Goal: Task Accomplishment & Management: Manage account settings

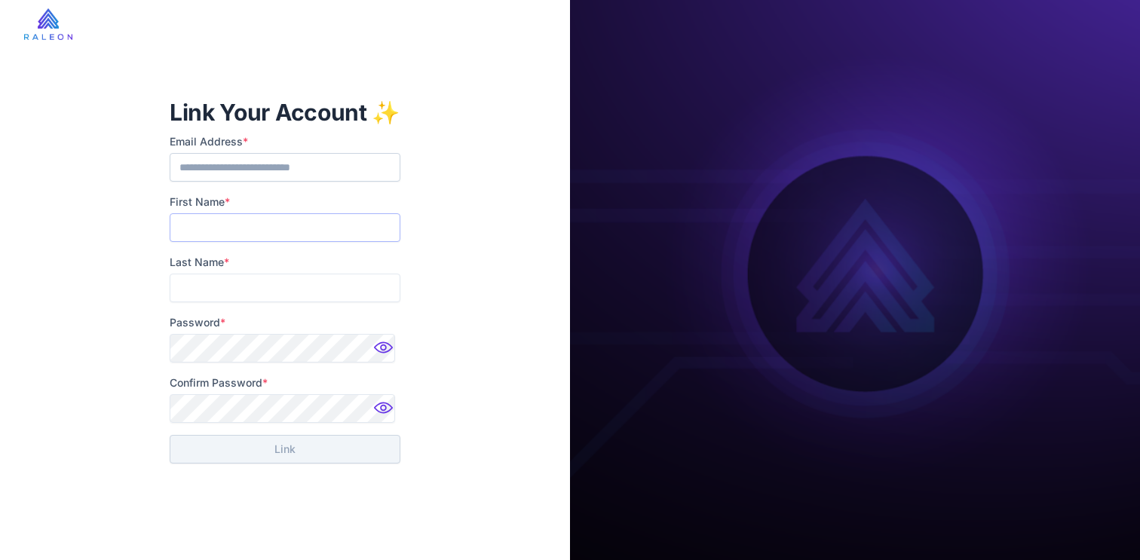
click at [325, 229] on input "First Name *" at bounding box center [285, 227] width 231 height 29
type input "****"
type input "*****"
click at [308, 330] on label "Password *" at bounding box center [285, 322] width 231 height 17
click at [300, 363] on div "**********" at bounding box center [285, 278] width 231 height 290
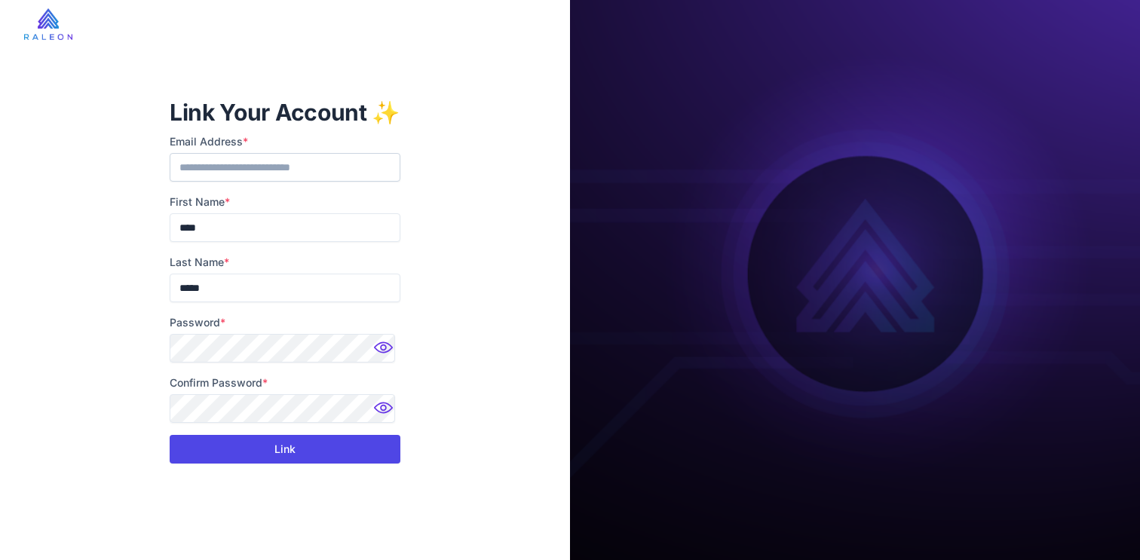
click at [373, 450] on button "Link" at bounding box center [285, 449] width 231 height 29
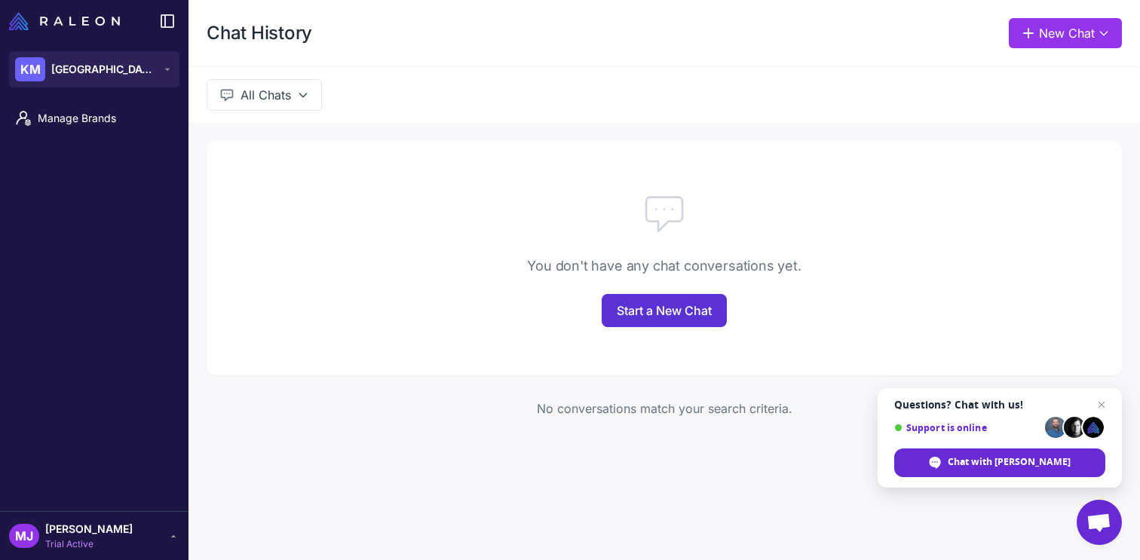
click at [712, 312] on link "Start a New Chat" at bounding box center [664, 310] width 125 height 33
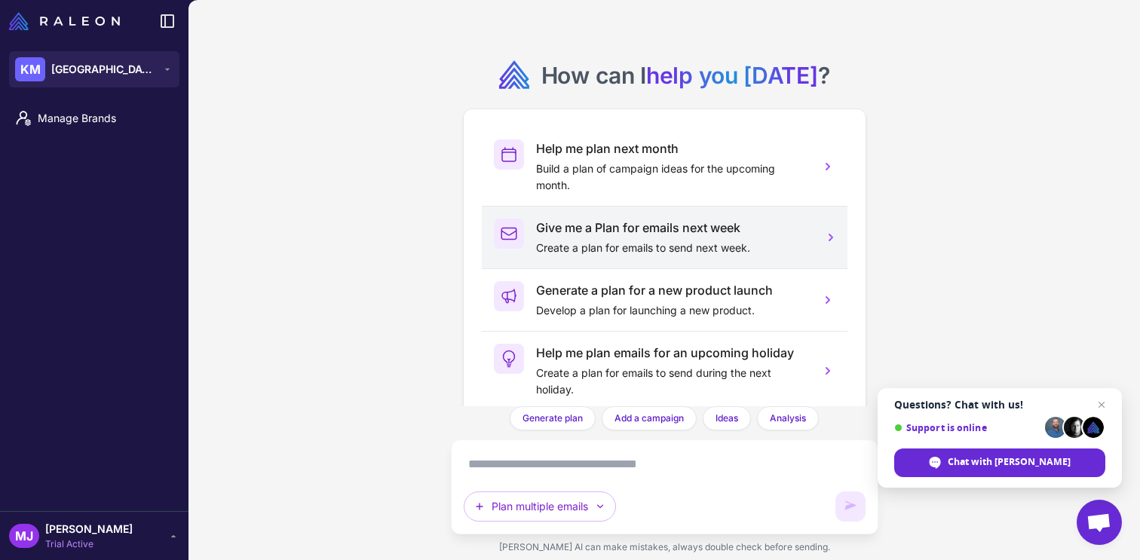
scroll to position [41, 0]
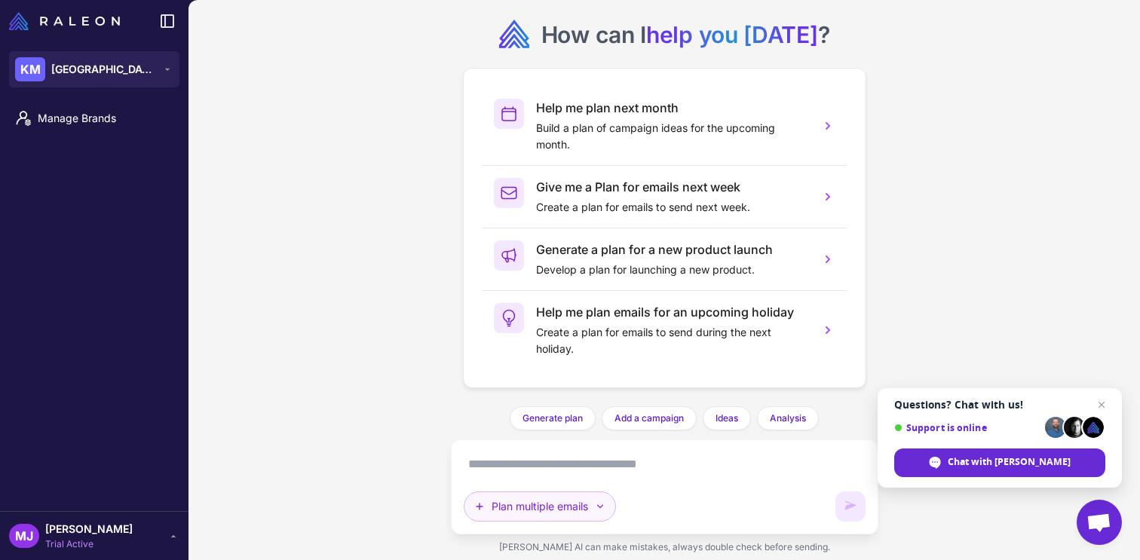
click at [554, 505] on button "Plan multiple emails" at bounding box center [540, 507] width 152 height 30
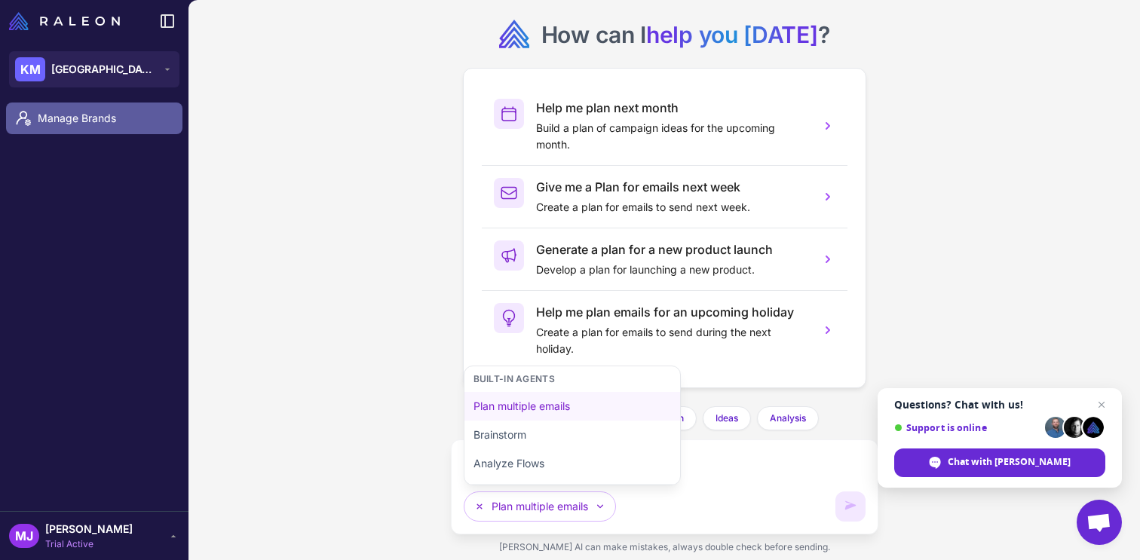
click at [106, 127] on link "Manage Brands" at bounding box center [94, 119] width 176 height 32
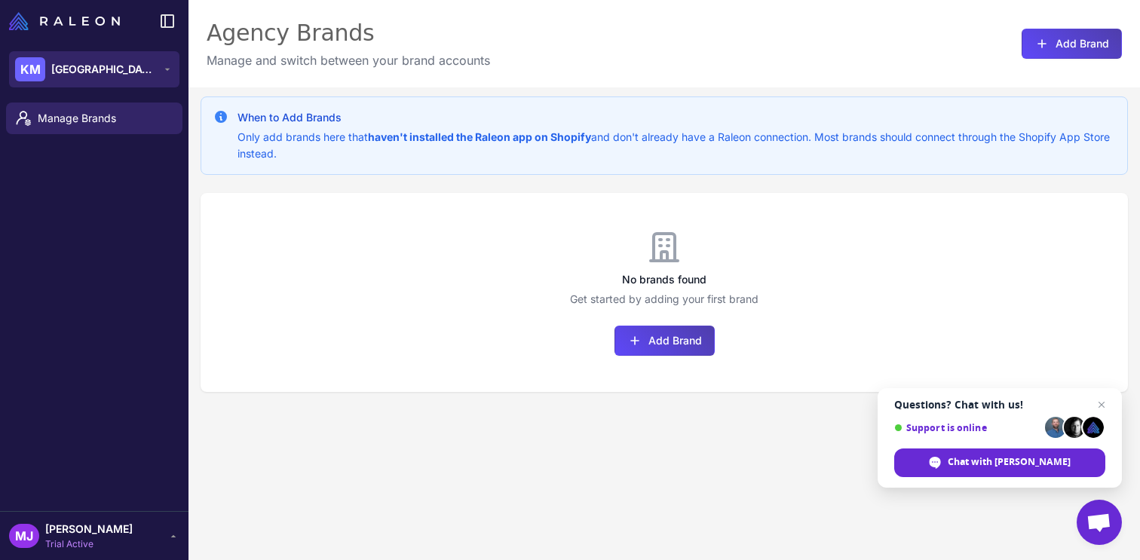
click at [131, 84] on button "KM [GEOGRAPHIC_DATA]" at bounding box center [94, 69] width 170 height 36
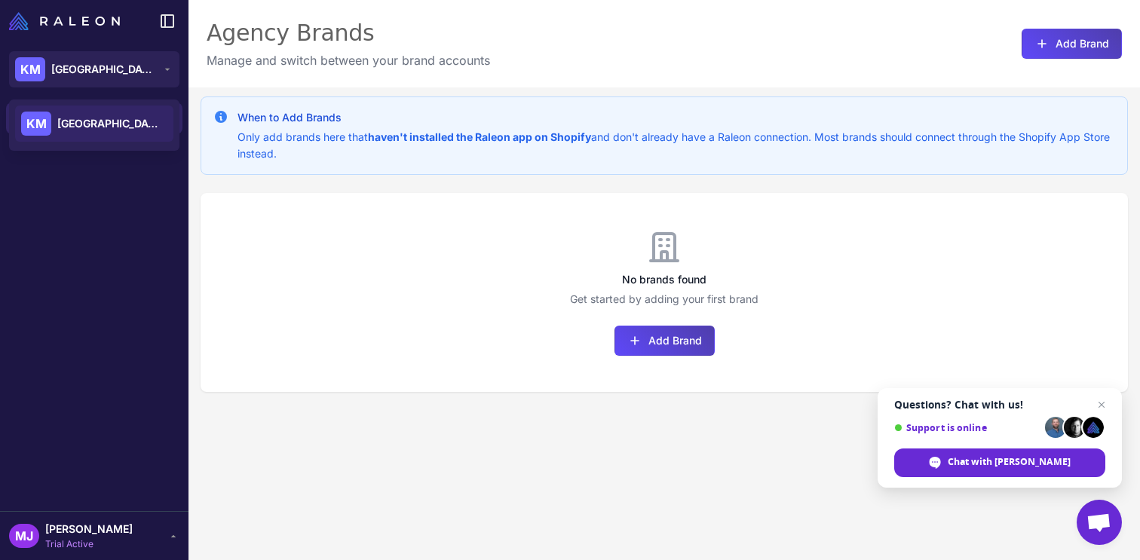
click at [121, 120] on span "[GEOGRAPHIC_DATA]" at bounding box center [110, 123] width 106 height 17
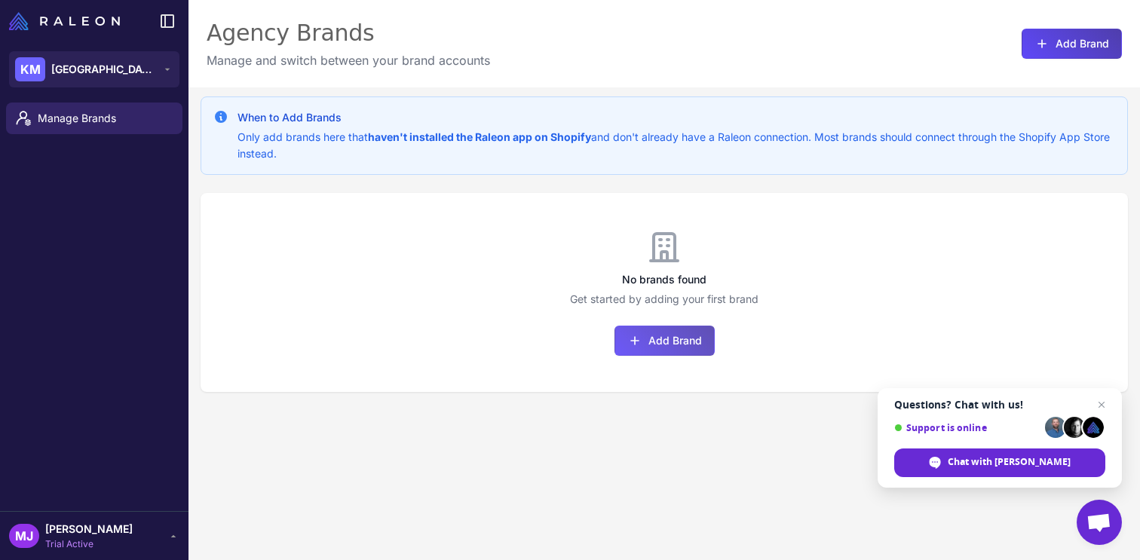
click at [684, 345] on button "Add Brand" at bounding box center [665, 341] width 100 height 30
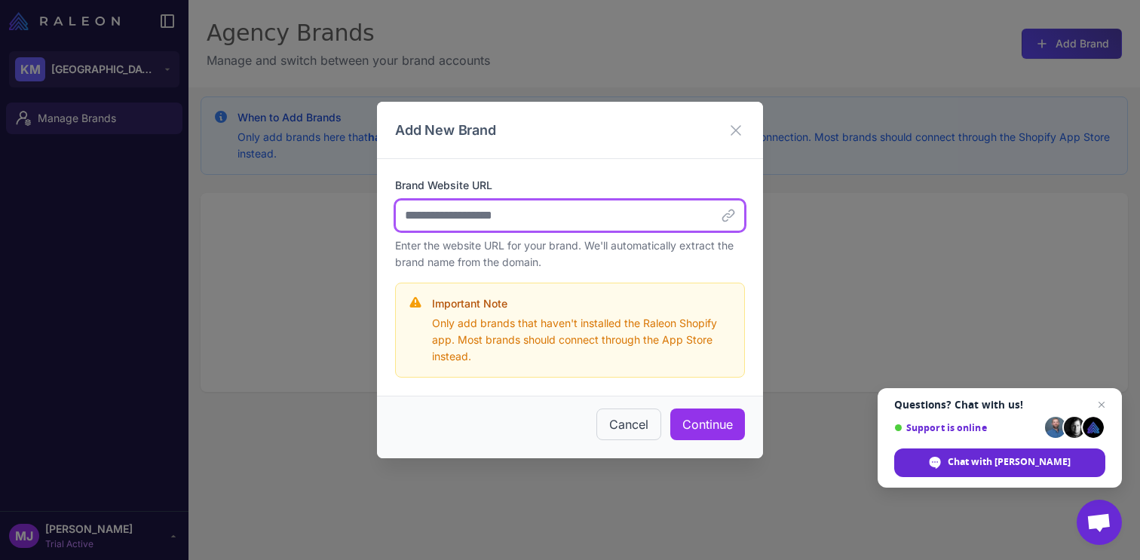
click at [621, 206] on input "Brand Website URL" at bounding box center [570, 216] width 350 height 32
paste input "**********"
type input "**********"
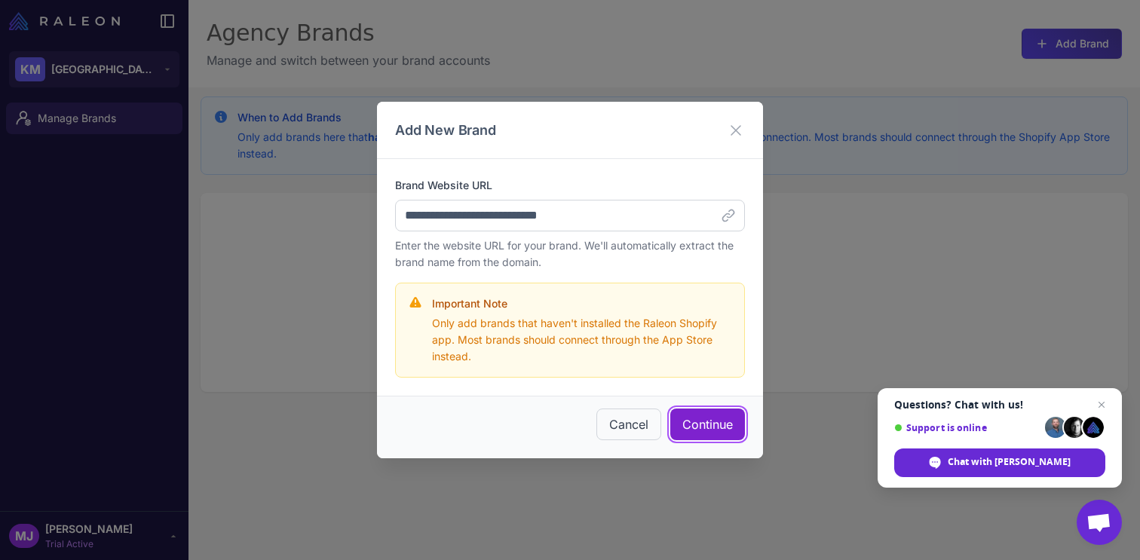
click at [713, 421] on button "Continue" at bounding box center [707, 425] width 75 height 32
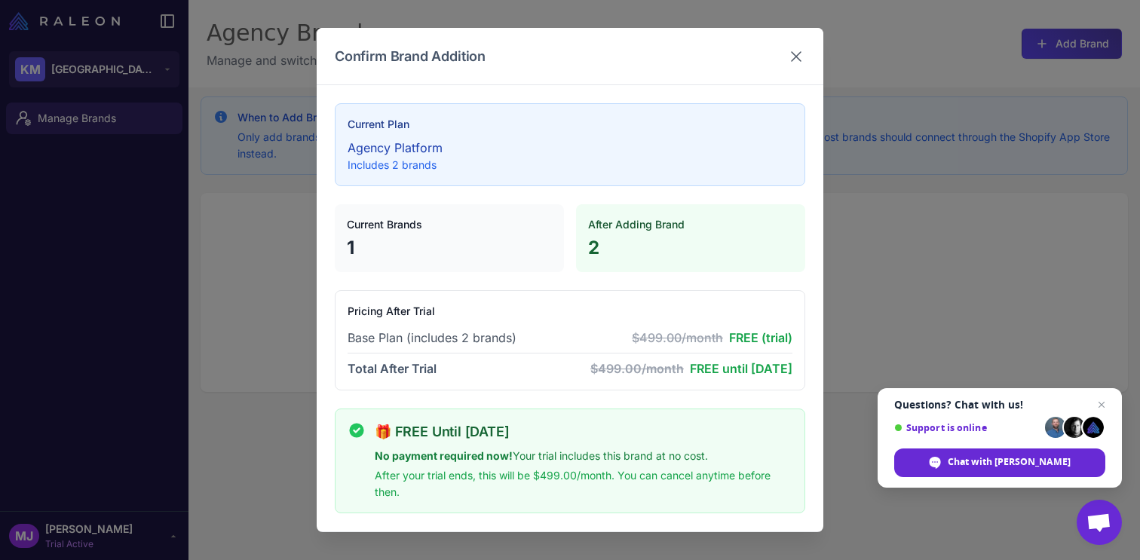
click at [787, 62] on icon at bounding box center [796, 57] width 18 height 18
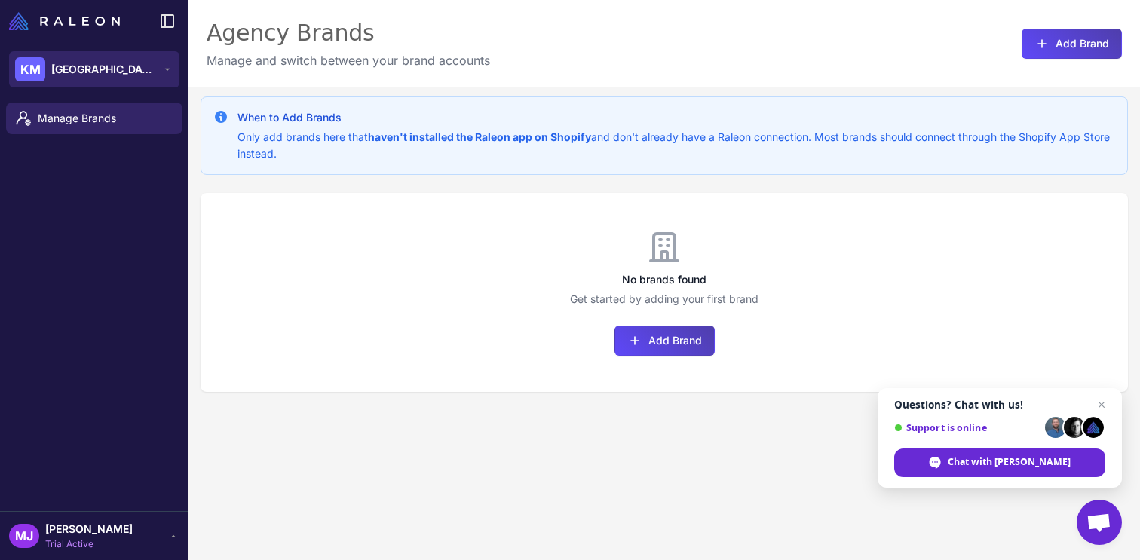
click at [87, 87] on button "KM Kensington Media House" at bounding box center [94, 69] width 170 height 36
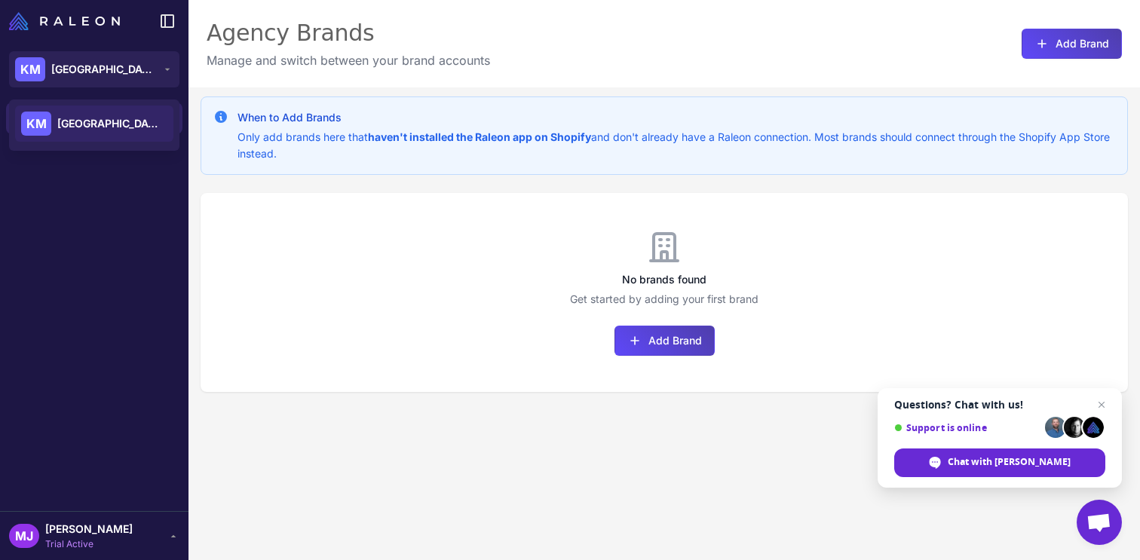
click at [96, 112] on div "KM Kensington Media House" at bounding box center [94, 124] width 158 height 36
click at [104, 24] on img at bounding box center [64, 21] width 111 height 18
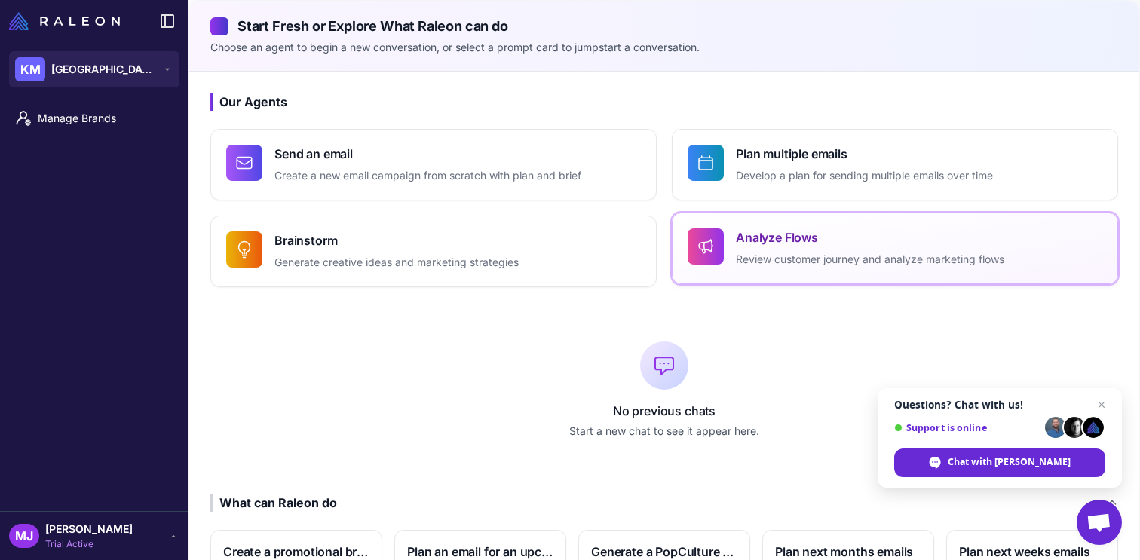
click at [742, 227] on button "Analyze Flows Review customer journey and analyze marketing flows" at bounding box center [895, 249] width 446 height 72
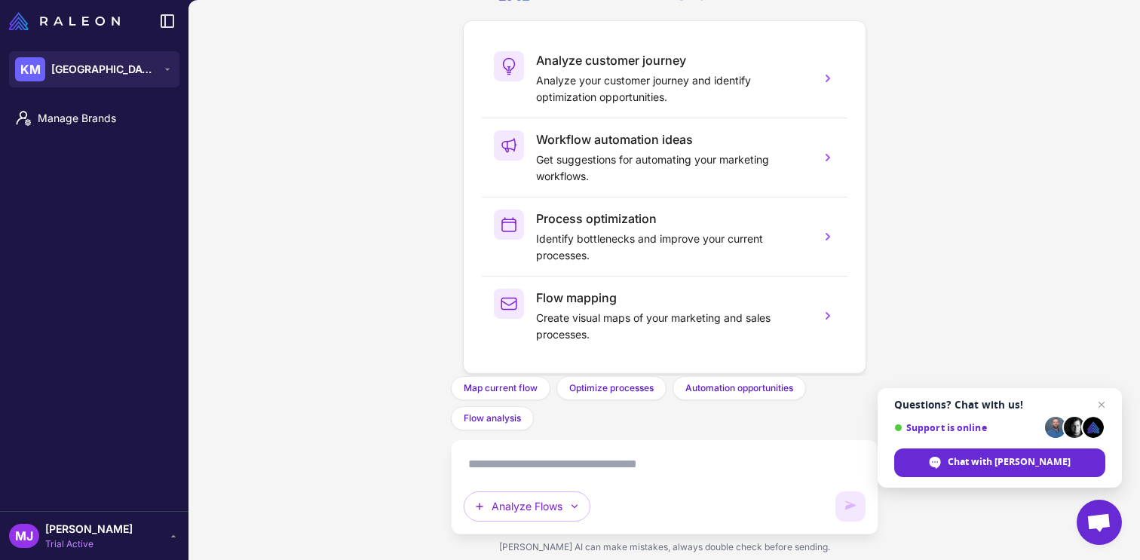
scroll to position [104, 0]
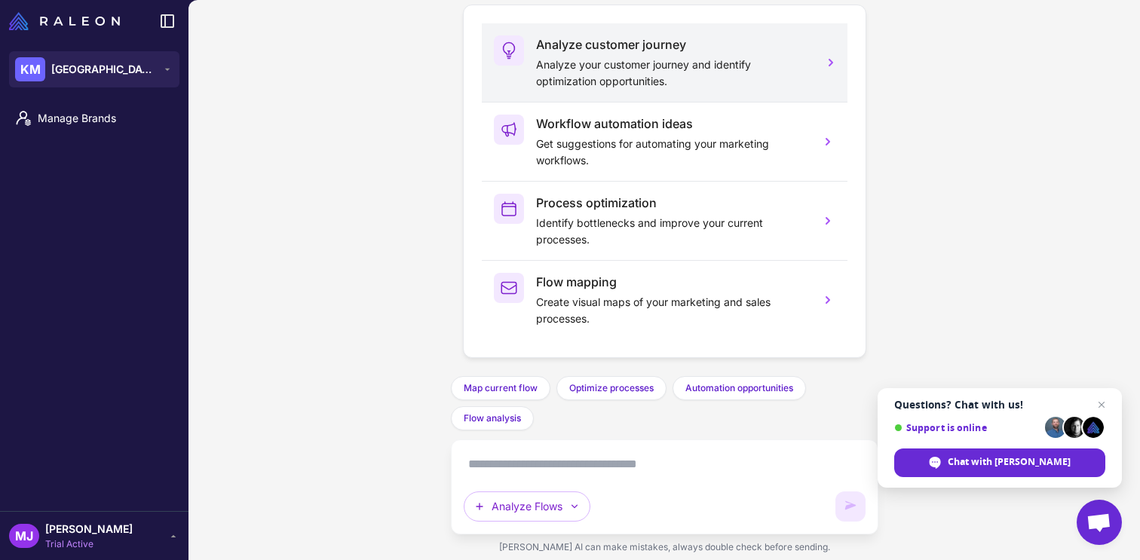
click at [771, 62] on p "Analyze your customer journey and identify optimization opportunities." at bounding box center [672, 73] width 272 height 33
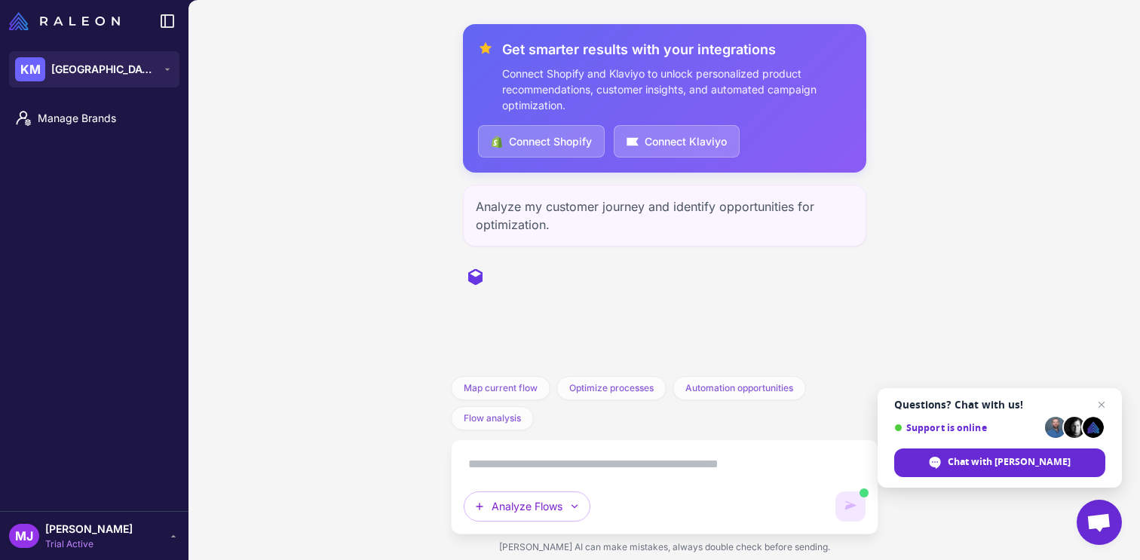
click at [1095, 374] on div "Get smarter results with your integrations Connect Shopify and Klaviyo to unloc…" at bounding box center [665, 280] width 952 height 560
click at [1095, 411] on span "Close chat" at bounding box center [1102, 405] width 19 height 19
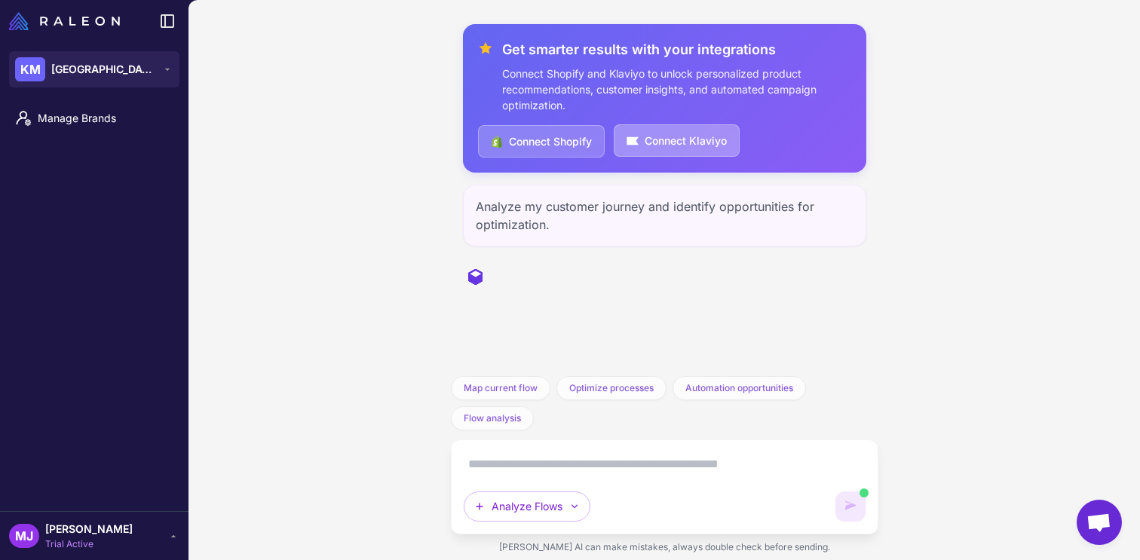
click at [710, 146] on button "Connect Klaviyo" at bounding box center [677, 140] width 126 height 32
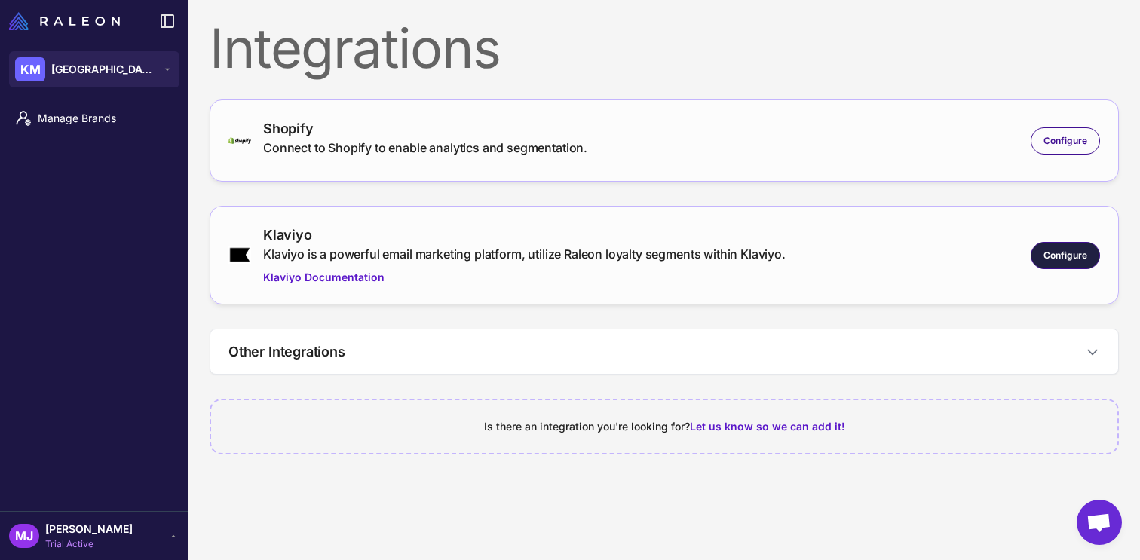
click at [1060, 251] on span "Configure" at bounding box center [1066, 256] width 44 height 14
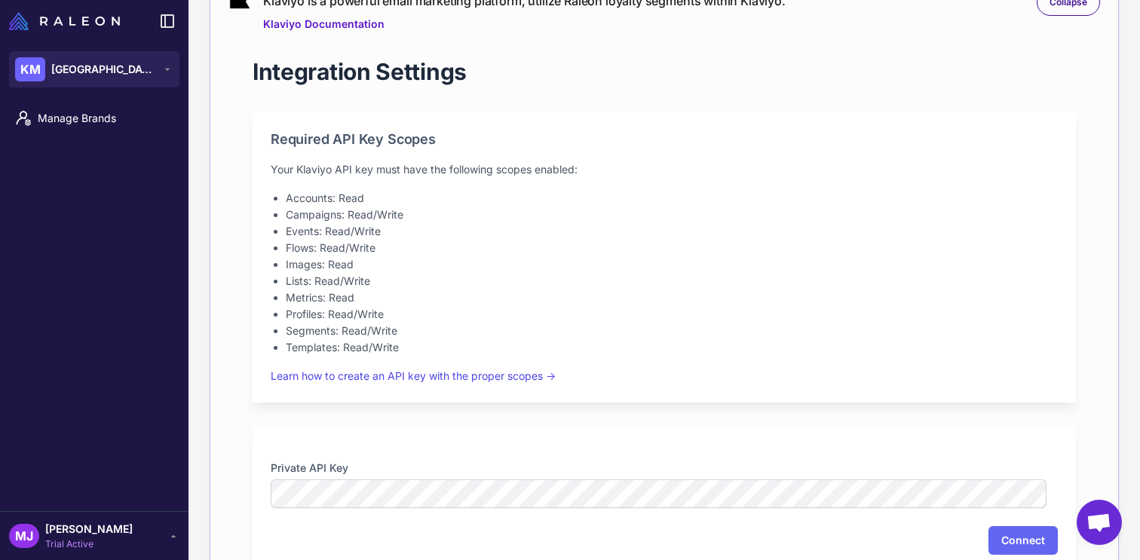
scroll to position [259, 0]
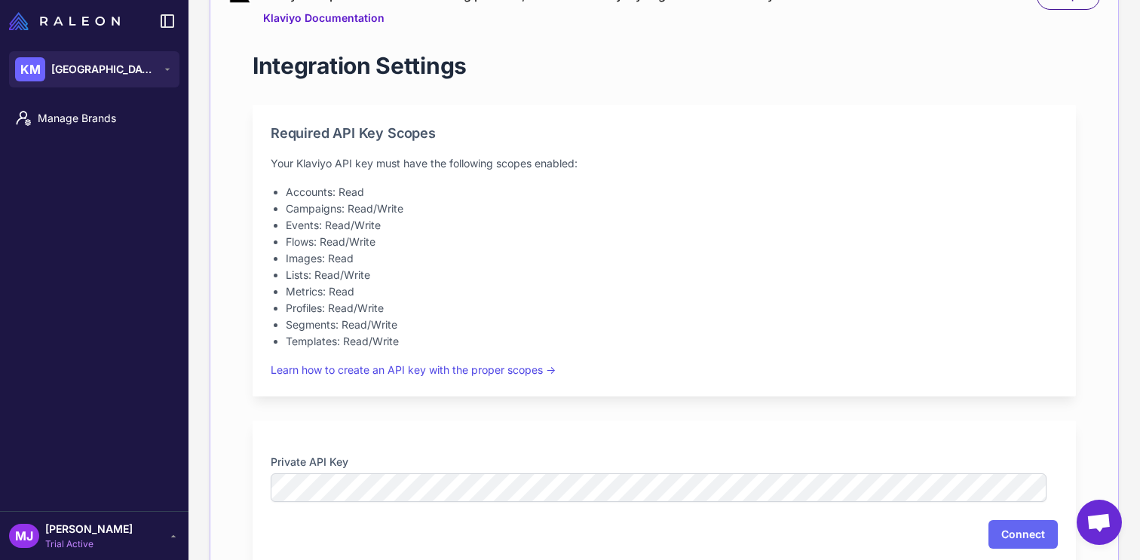
click at [592, 524] on div "Connect" at bounding box center [664, 534] width 787 height 29
click at [997, 530] on button "Connect" at bounding box center [1023, 534] width 69 height 29
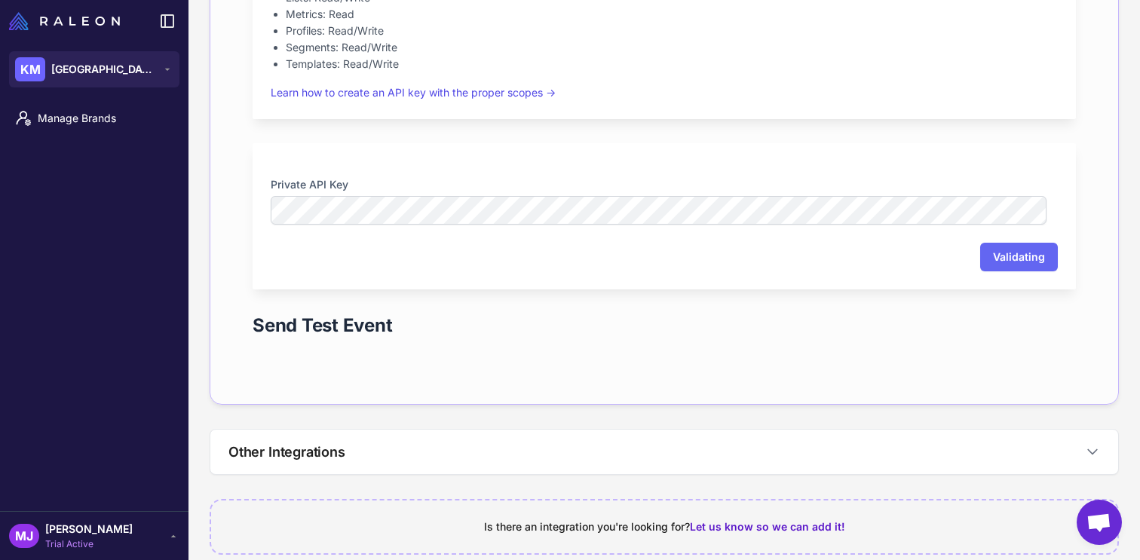
scroll to position [559, 0]
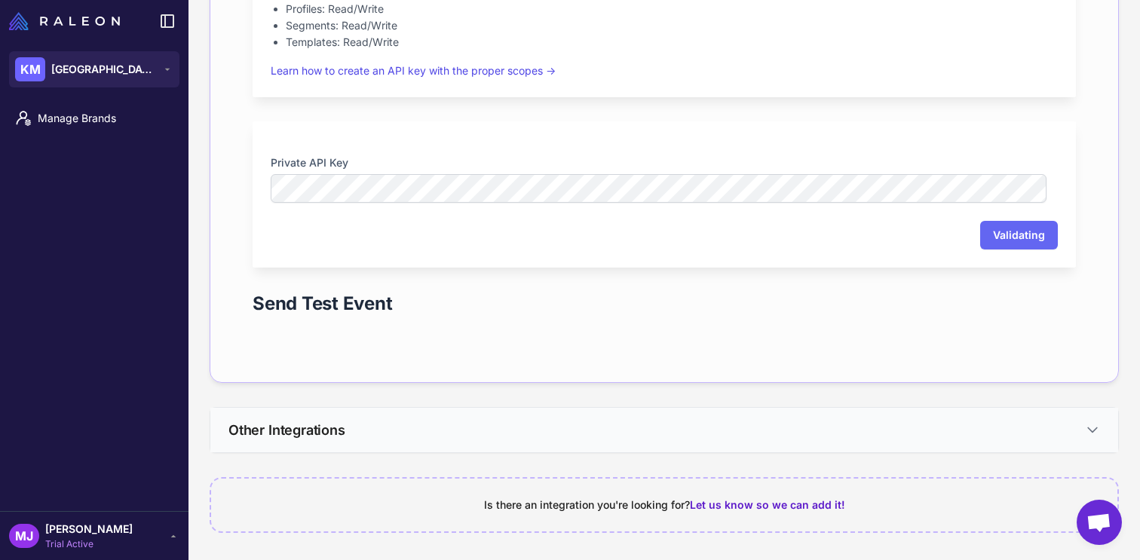
click at [696, 446] on button "Other Integrations" at bounding box center [664, 430] width 908 height 44
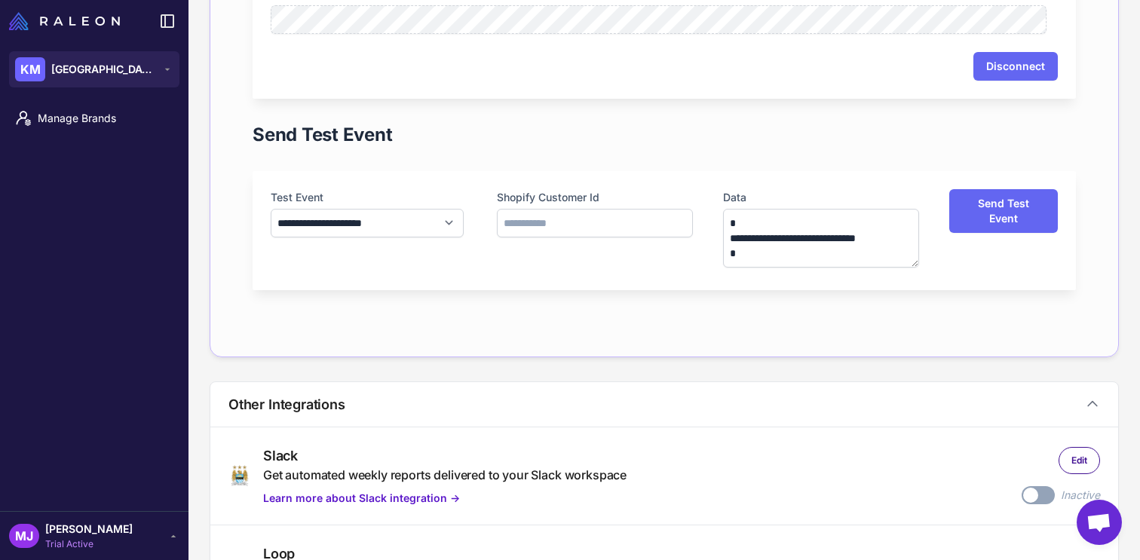
scroll to position [733, 0]
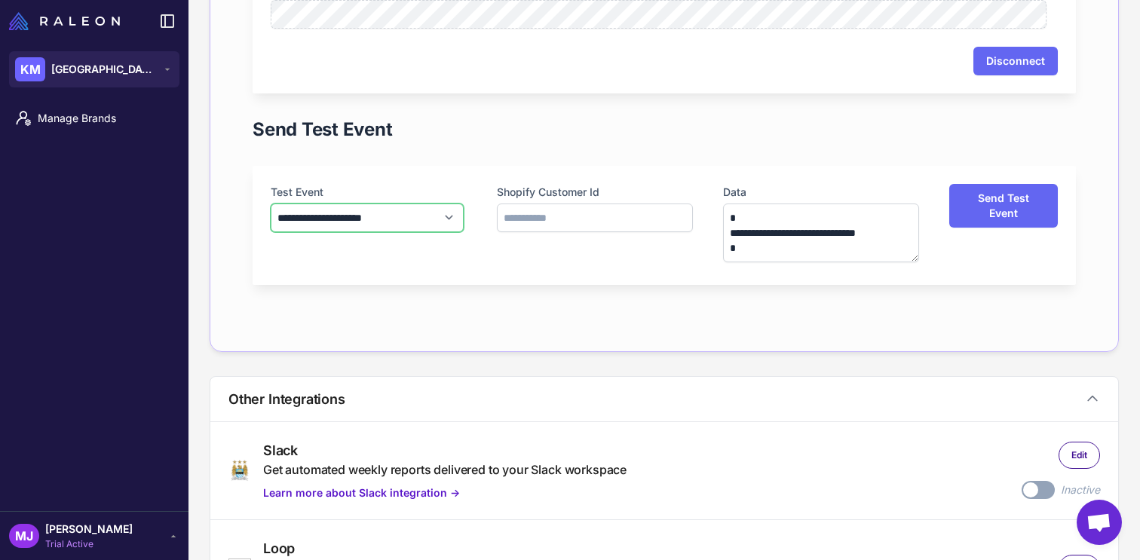
click at [393, 217] on select "**********" at bounding box center [367, 218] width 193 height 29
click at [384, 222] on select "**********" at bounding box center [367, 218] width 193 height 29
click at [100, 66] on span "[GEOGRAPHIC_DATA]" at bounding box center [104, 69] width 106 height 17
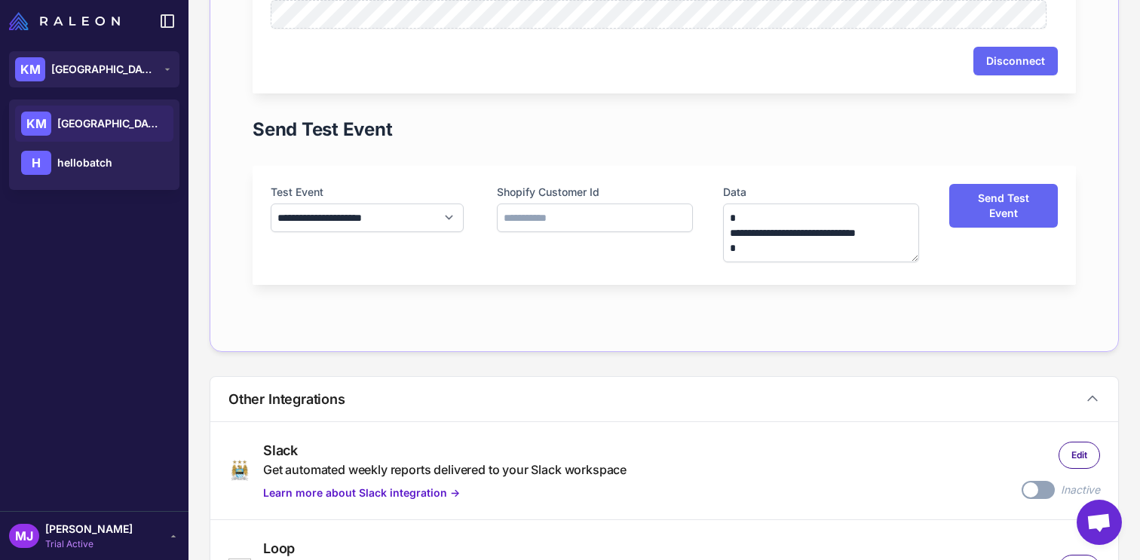
click at [114, 115] on span "[GEOGRAPHIC_DATA]" at bounding box center [110, 123] width 106 height 17
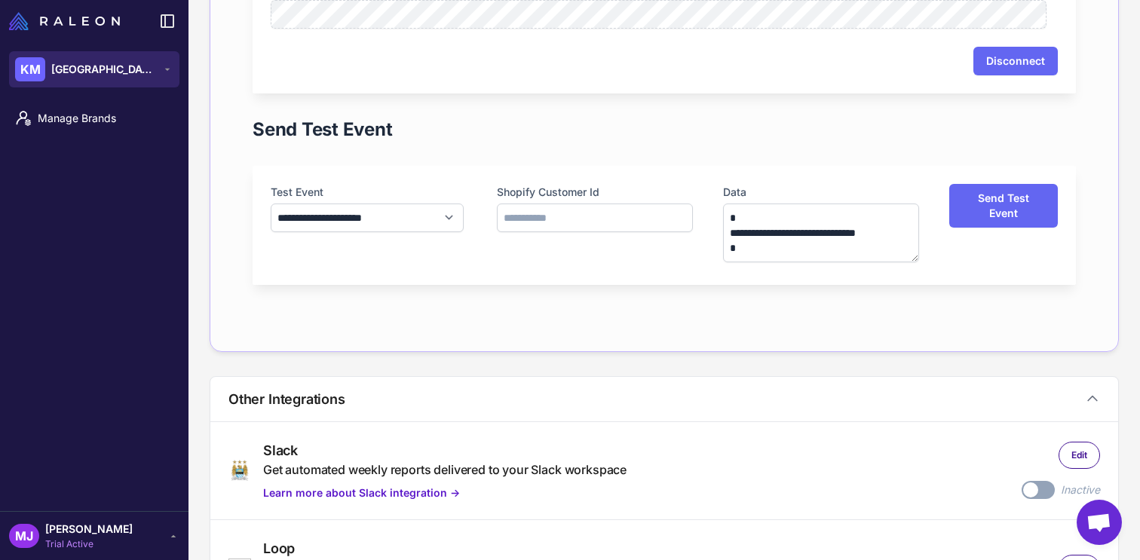
click at [124, 84] on button "KM Kensington Media House" at bounding box center [94, 69] width 170 height 36
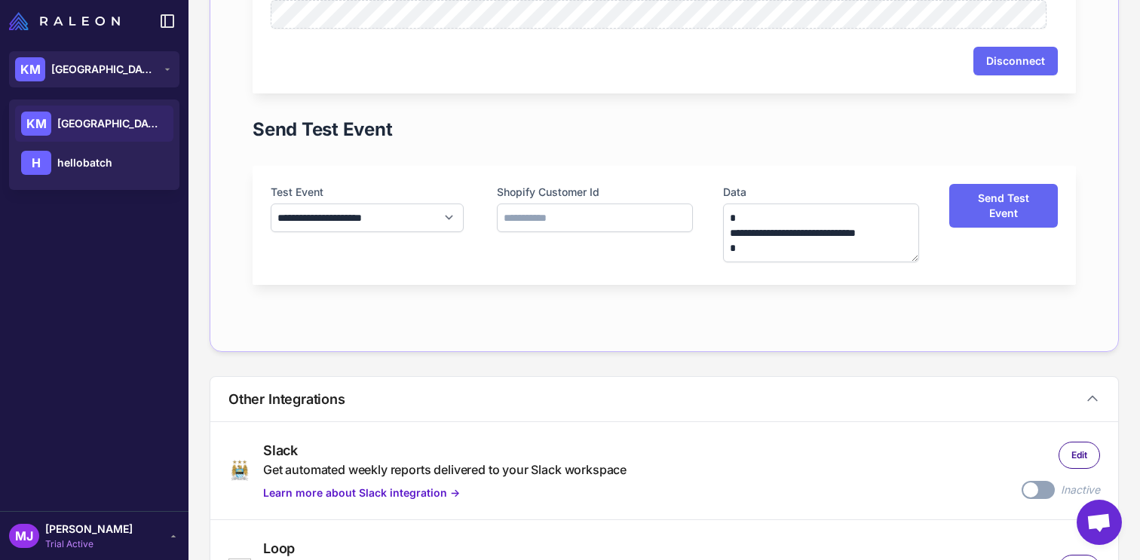
click at [109, 270] on div "Manage Brands" at bounding box center [94, 304] width 189 height 415
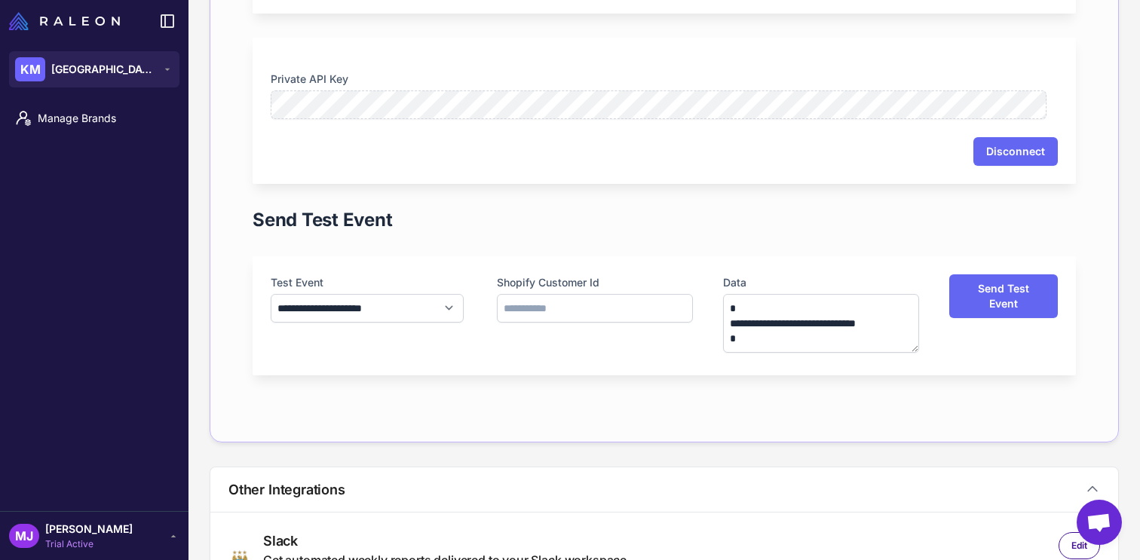
scroll to position [639, 0]
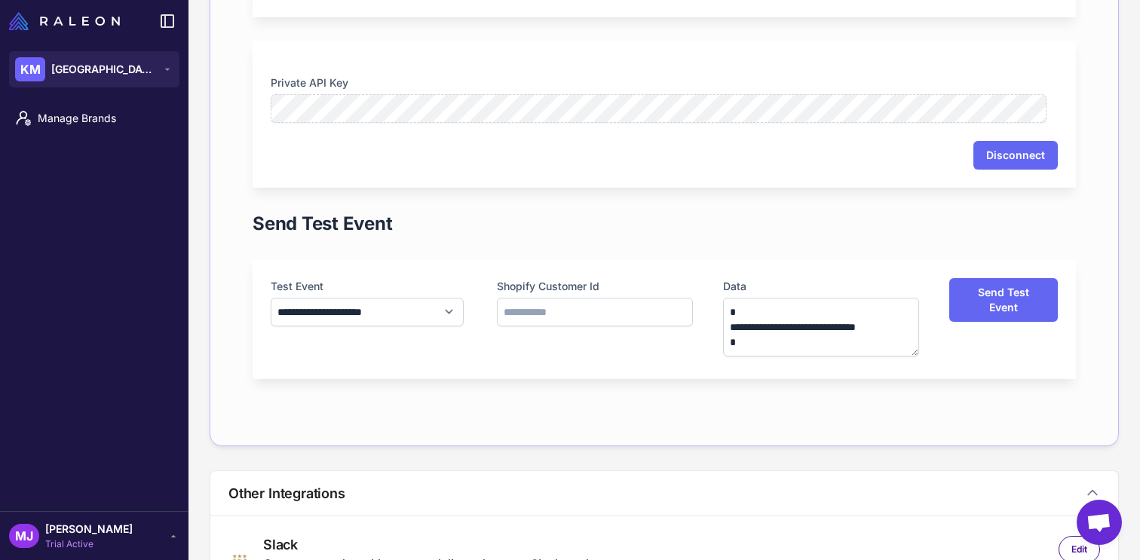
click at [77, 10] on div at bounding box center [94, 21] width 189 height 42
click at [78, 26] on img at bounding box center [64, 21] width 111 height 18
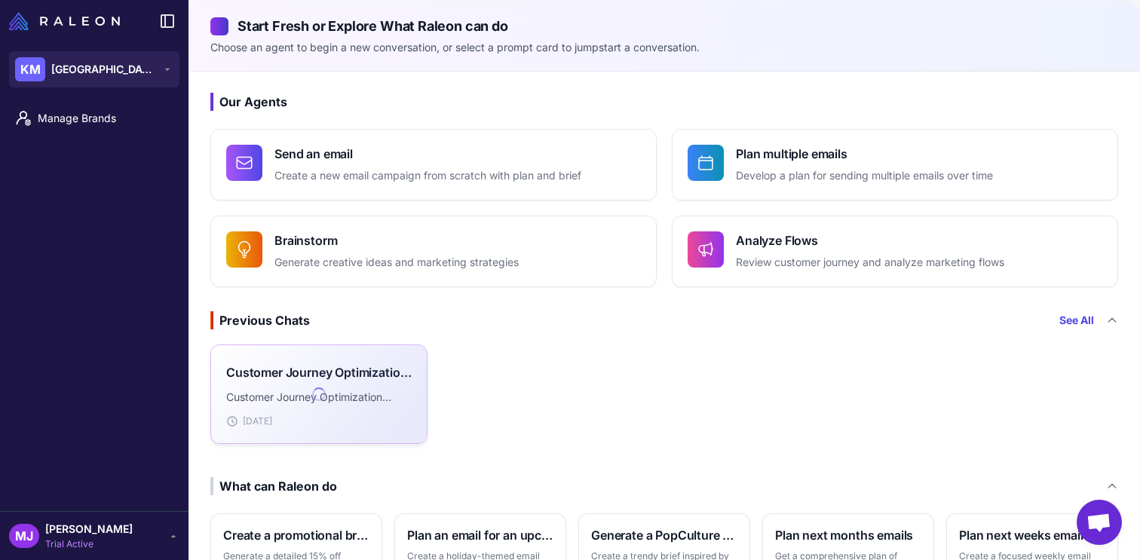
click at [382, 389] on p "Customer Journey Optimization Analysis" at bounding box center [319, 397] width 186 height 17
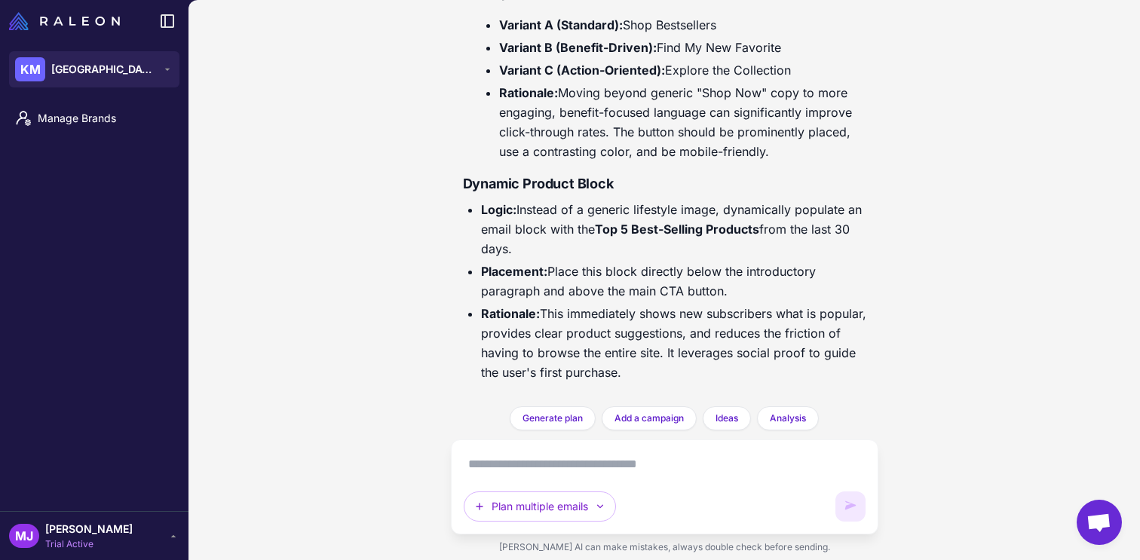
scroll to position [5452, 0]
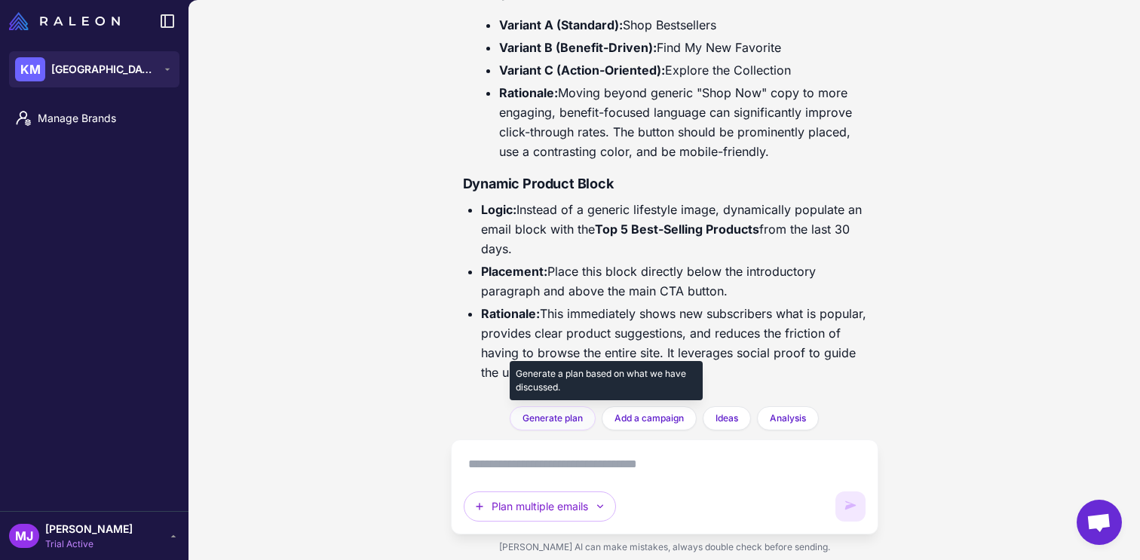
click at [569, 419] on span "Generate plan" at bounding box center [553, 419] width 60 height 14
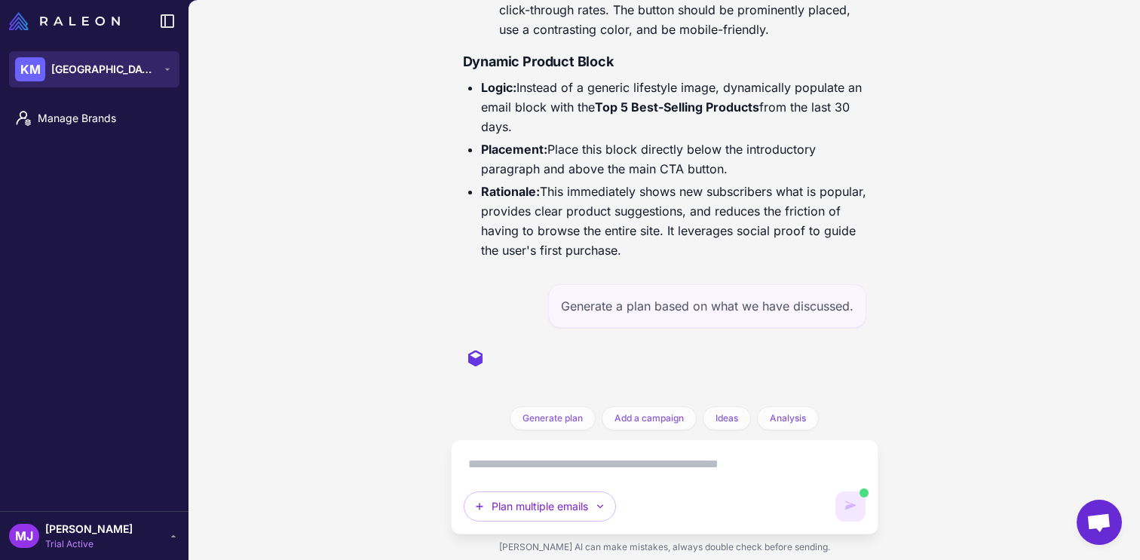
click at [170, 68] on icon at bounding box center [167, 69] width 12 height 12
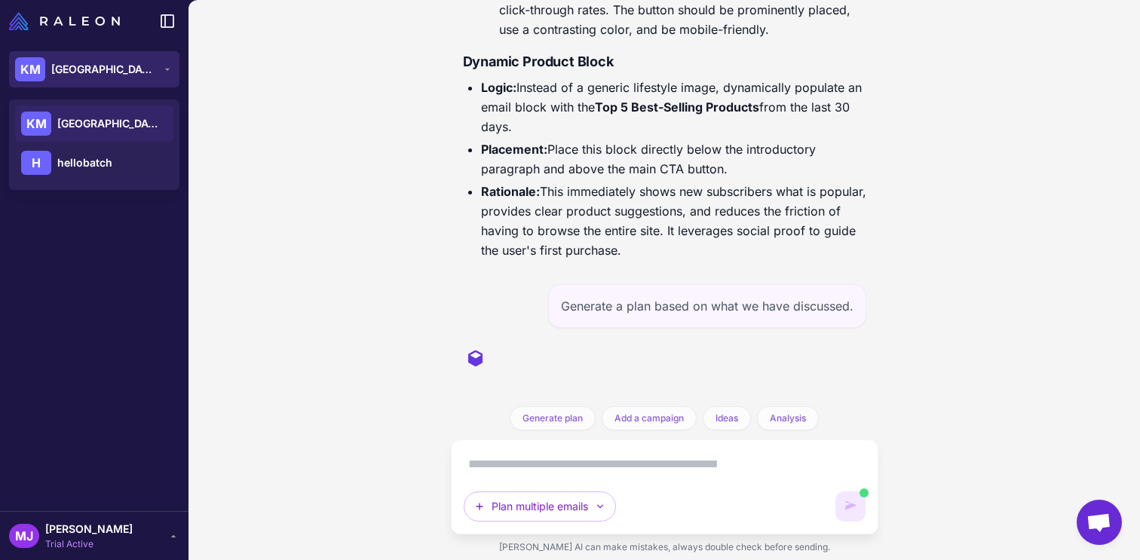
click at [170, 68] on icon at bounding box center [167, 69] width 12 height 12
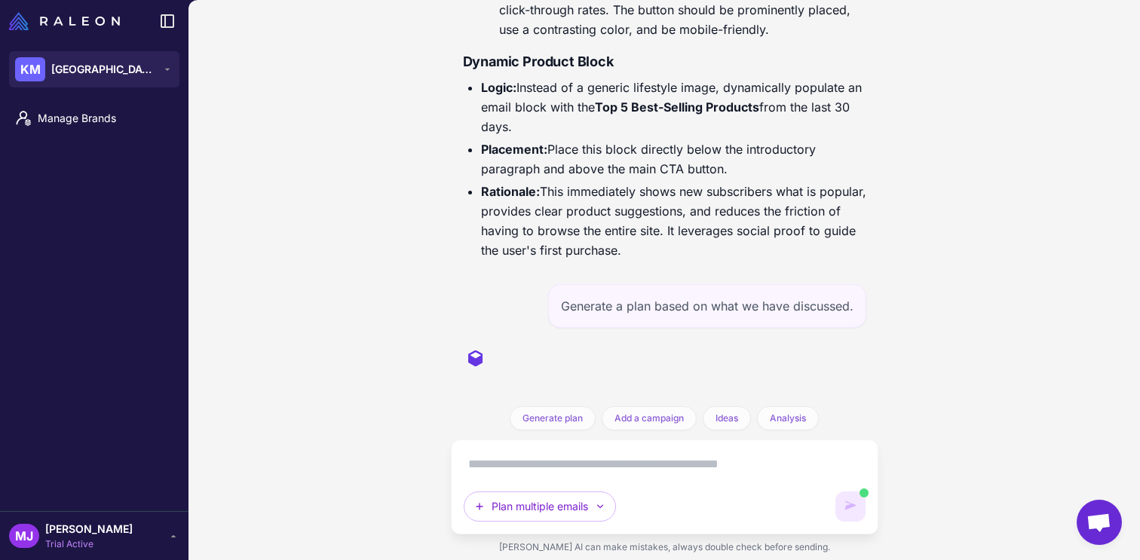
click at [156, 535] on div "[PERSON_NAME] [PERSON_NAME] Trial Active" at bounding box center [94, 536] width 170 height 30
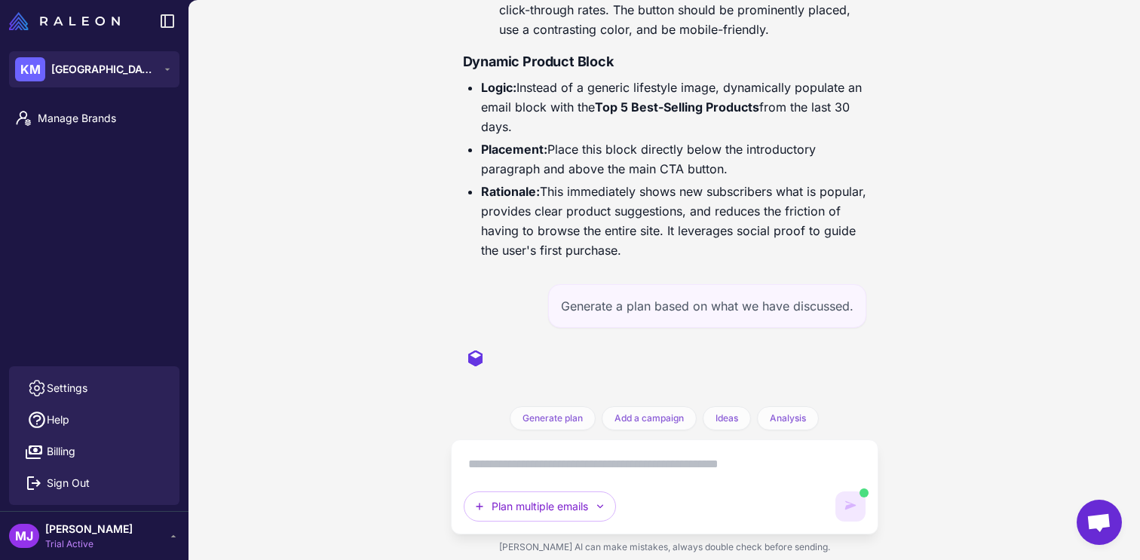
click at [156, 535] on div "[PERSON_NAME] [PERSON_NAME] Trial Active" at bounding box center [94, 536] width 170 height 30
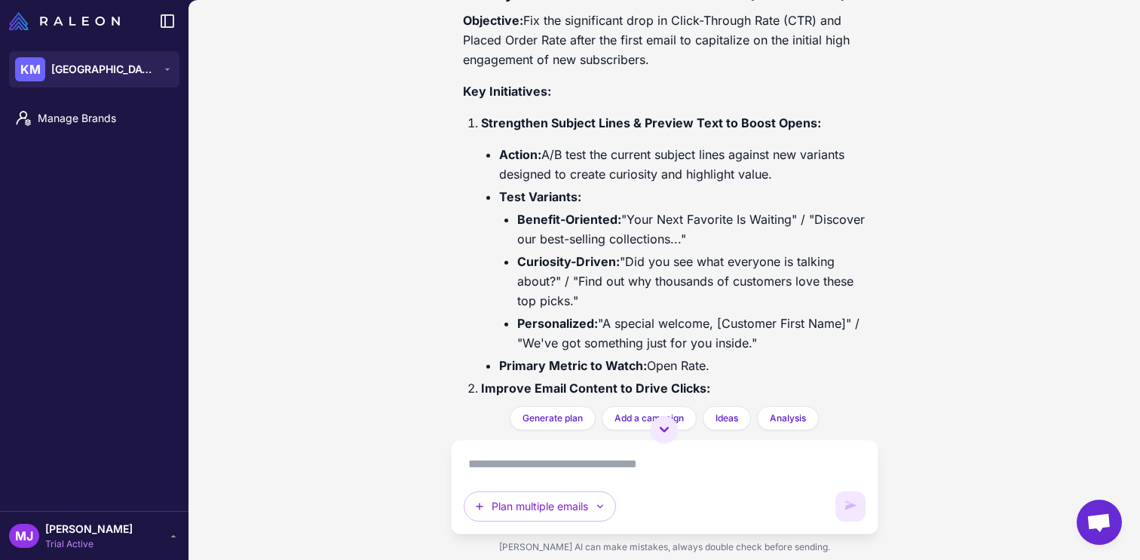
scroll to position [6077, 0]
click at [168, 81] on button "KM Kensington Media House" at bounding box center [94, 69] width 170 height 36
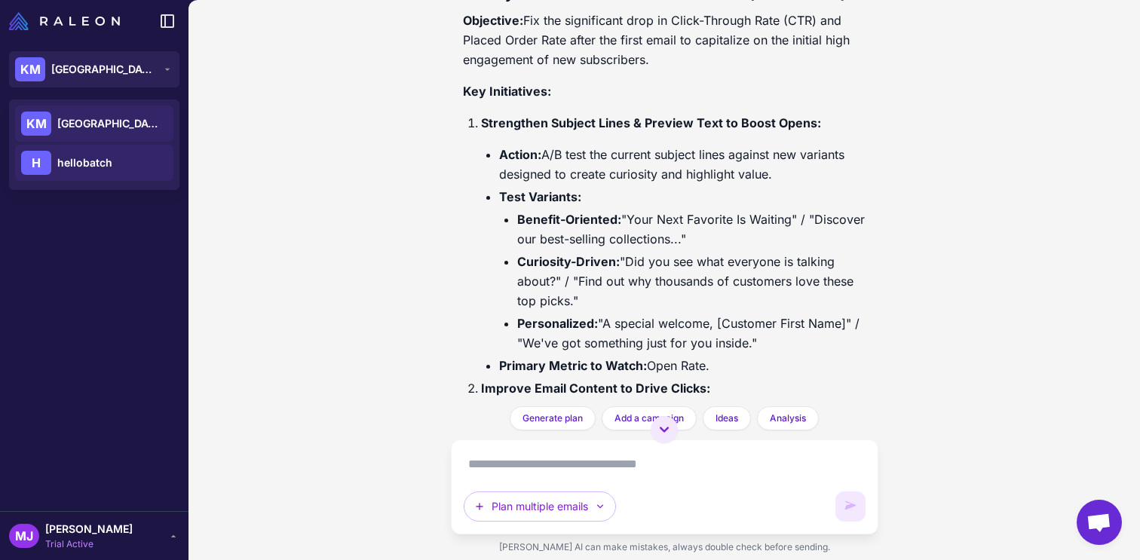
click at [129, 160] on div "H hellobatch" at bounding box center [94, 163] width 158 height 36
click at [130, 75] on span "Kensington Media House" at bounding box center [104, 69] width 106 height 17
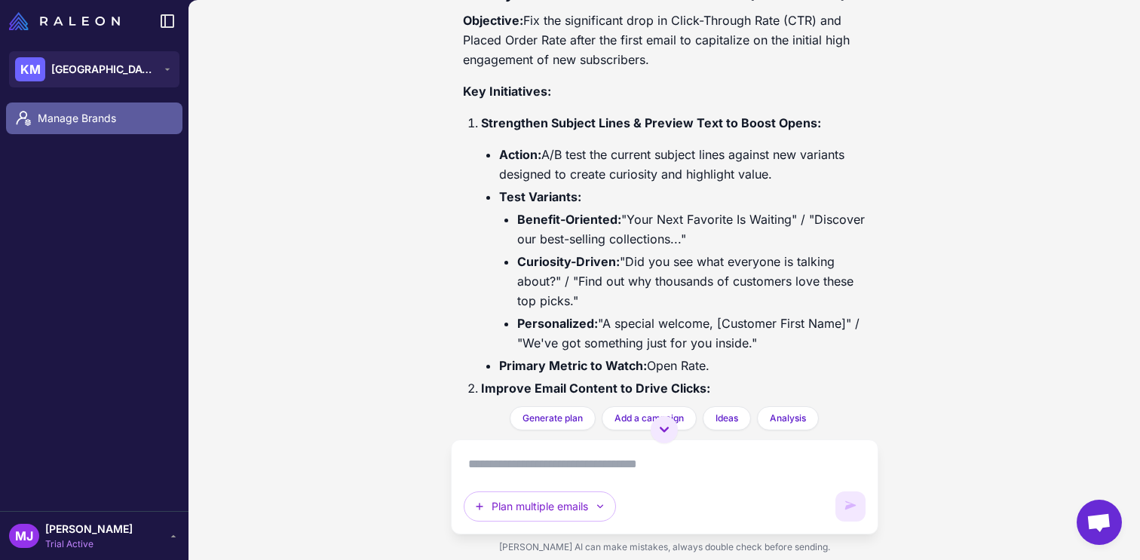
click at [103, 124] on span "Manage Brands" at bounding box center [104, 118] width 133 height 17
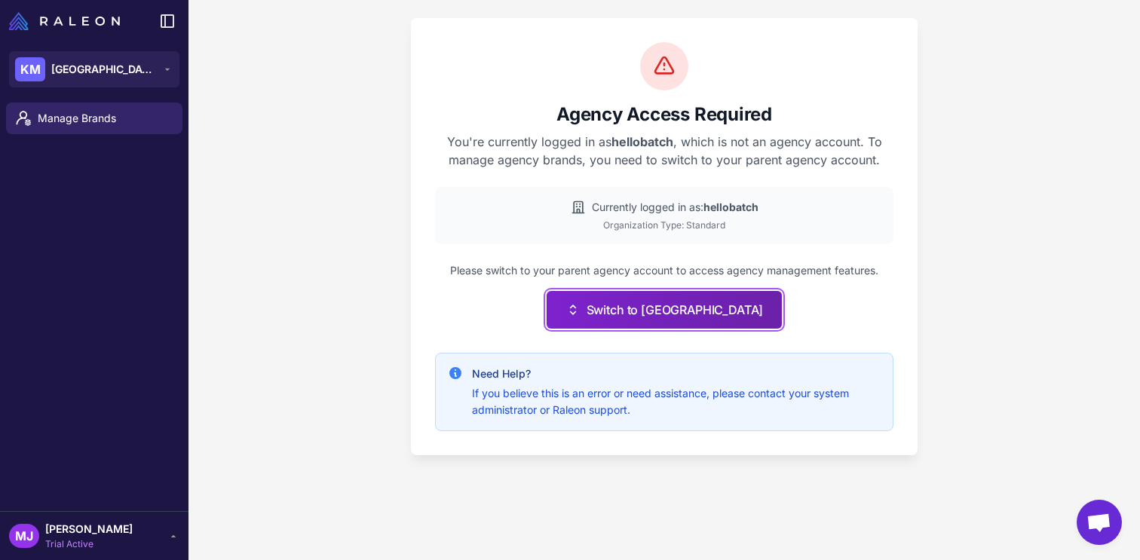
click at [649, 320] on button "Switch to Kensington Media House" at bounding box center [665, 310] width 236 height 38
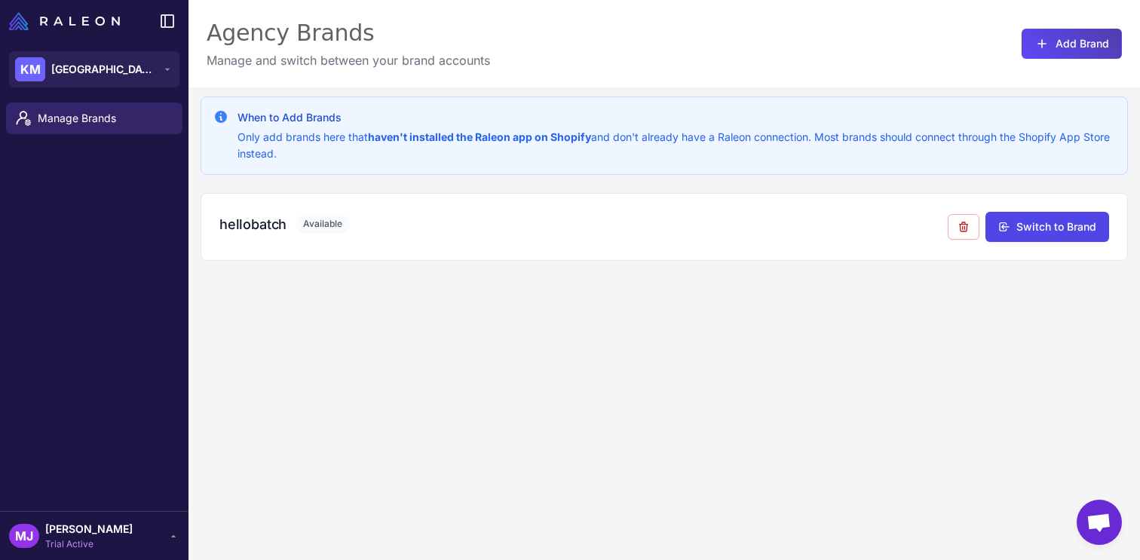
click at [539, 322] on div "When to Add Brands Only add brands here that haven't installed the Raleon app o…" at bounding box center [665, 367] width 952 height 560
click at [130, 84] on button "KM [GEOGRAPHIC_DATA]" at bounding box center [94, 69] width 170 height 36
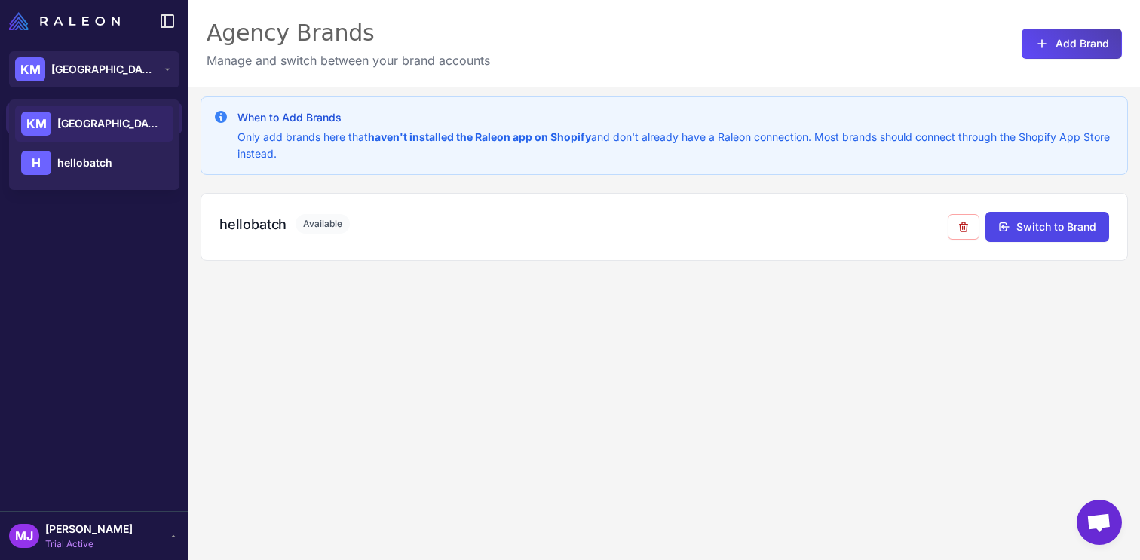
click at [124, 103] on div "KM [GEOGRAPHIC_DATA] H hellobatch" at bounding box center [94, 145] width 170 height 90
click at [124, 114] on div "KM [GEOGRAPHIC_DATA]" at bounding box center [94, 124] width 158 height 36
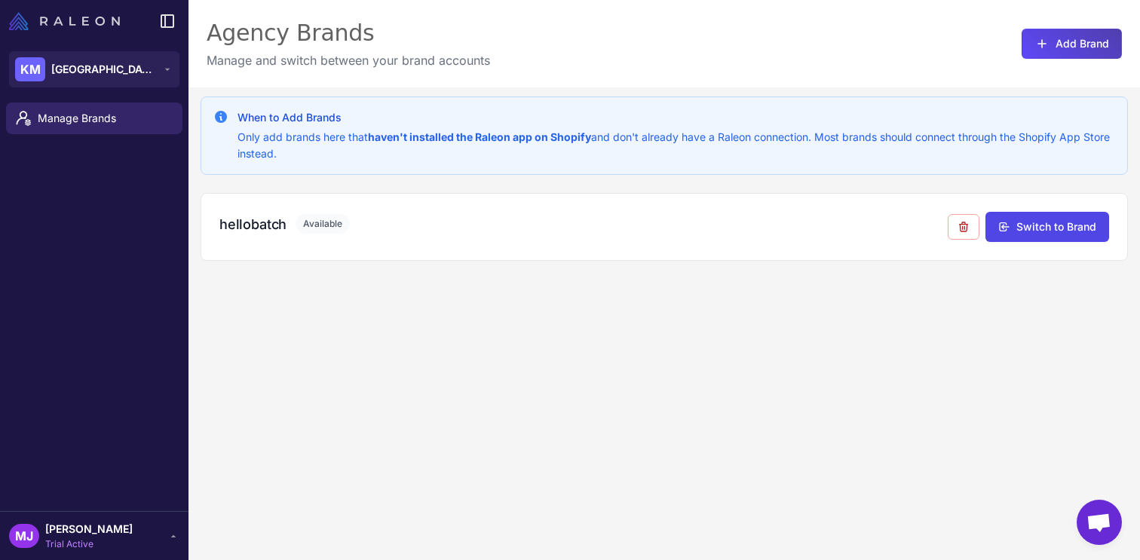
click at [107, 23] on img at bounding box center [64, 21] width 111 height 18
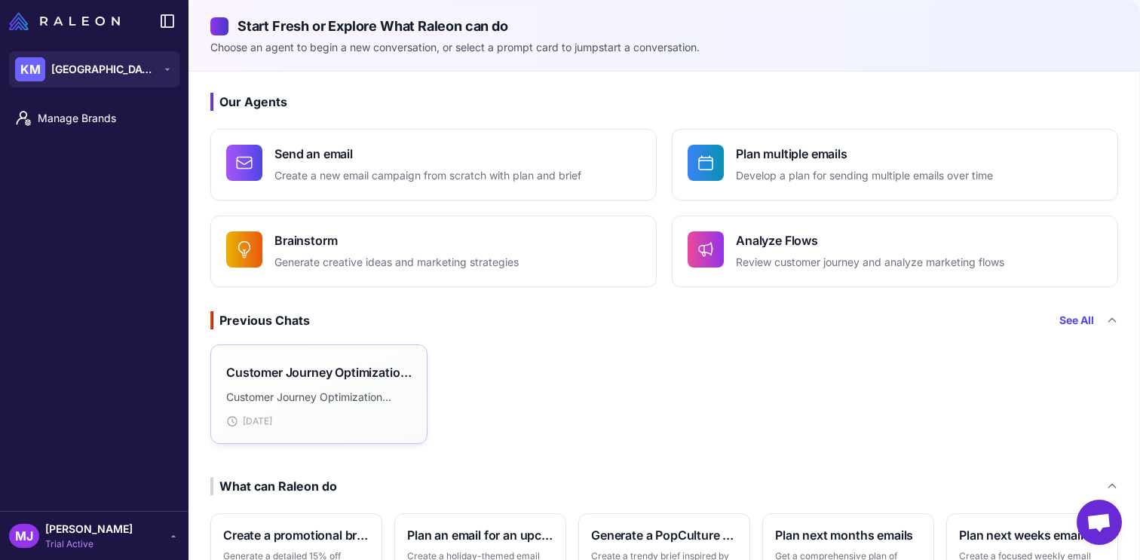
click at [311, 406] on div "Customer Journey Optimization Analysis Customer Journey Optimization Analysis 1…" at bounding box center [319, 394] width 186 height 68
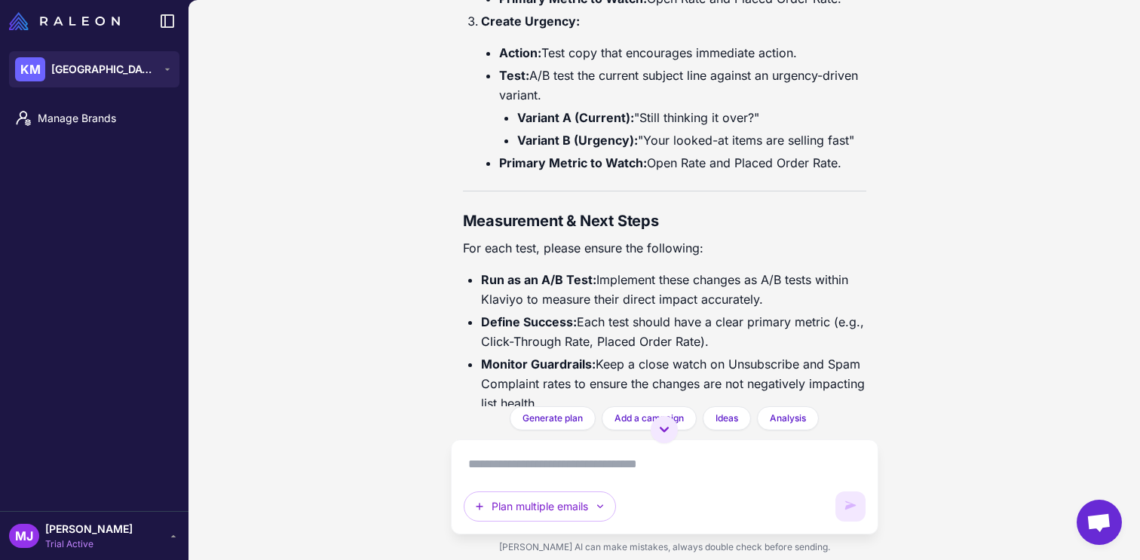
scroll to position [7461, 0]
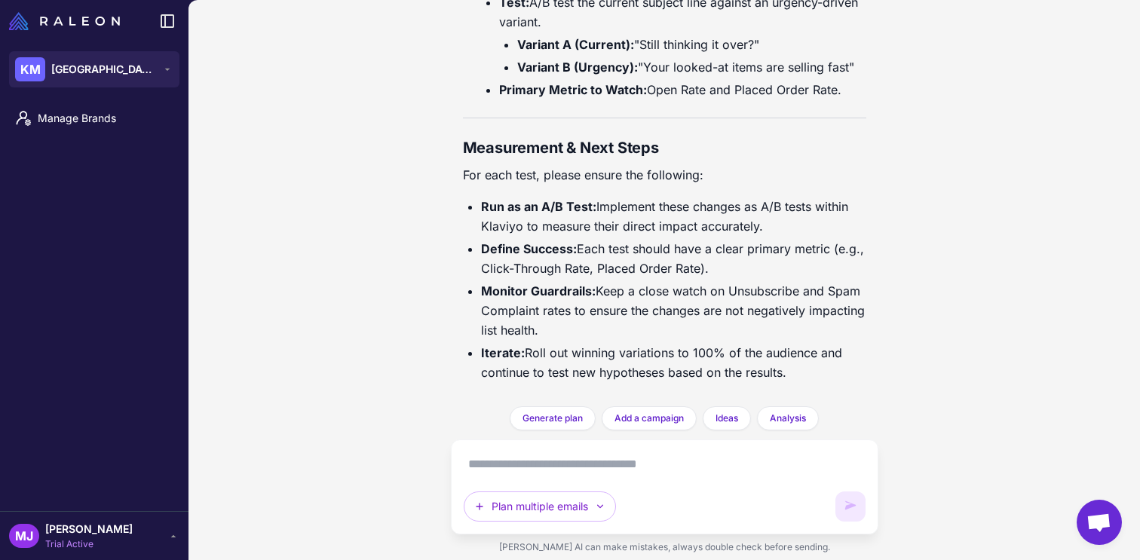
click at [645, 468] on textarea at bounding box center [665, 464] width 402 height 24
click at [685, 459] on textarea at bounding box center [665, 464] width 402 height 24
click at [606, 483] on div "Plan multiple emails" at bounding box center [665, 486] width 402 height 69
click at [603, 492] on button "Plan multiple emails" at bounding box center [540, 507] width 152 height 30
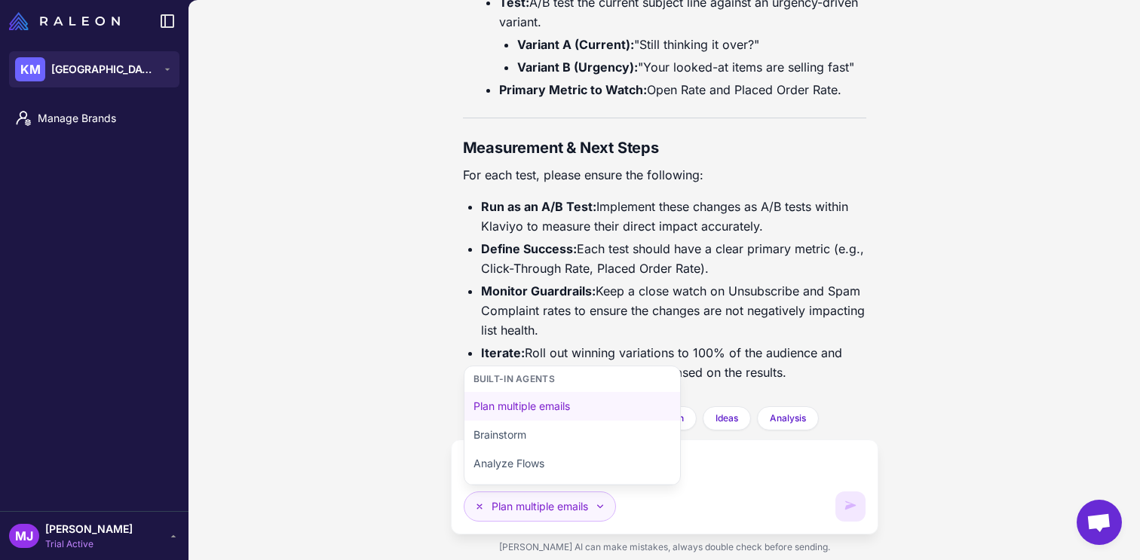
click at [603, 498] on button "Plan multiple emails" at bounding box center [540, 507] width 152 height 30
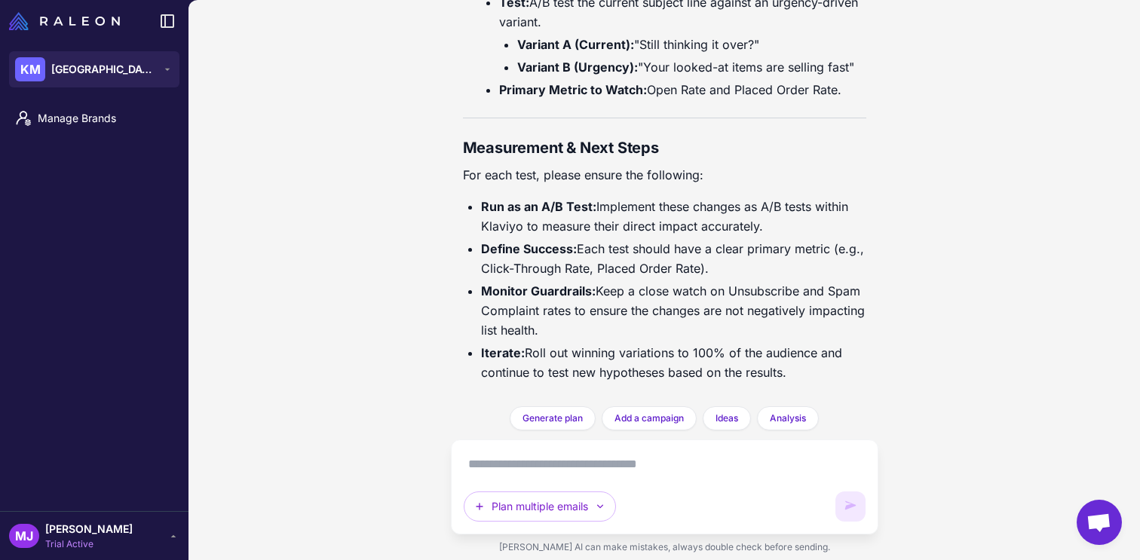
drag, startPoint x: 786, startPoint y: 424, endPoint x: 661, endPoint y: 488, distance: 140.0
click at [662, 486] on div "Customer Journey Optimization Analysis Today sync Processing store & Klaviyo da…" at bounding box center [665, 280] width 952 height 560
click at [743, 471] on textarea at bounding box center [665, 464] width 402 height 24
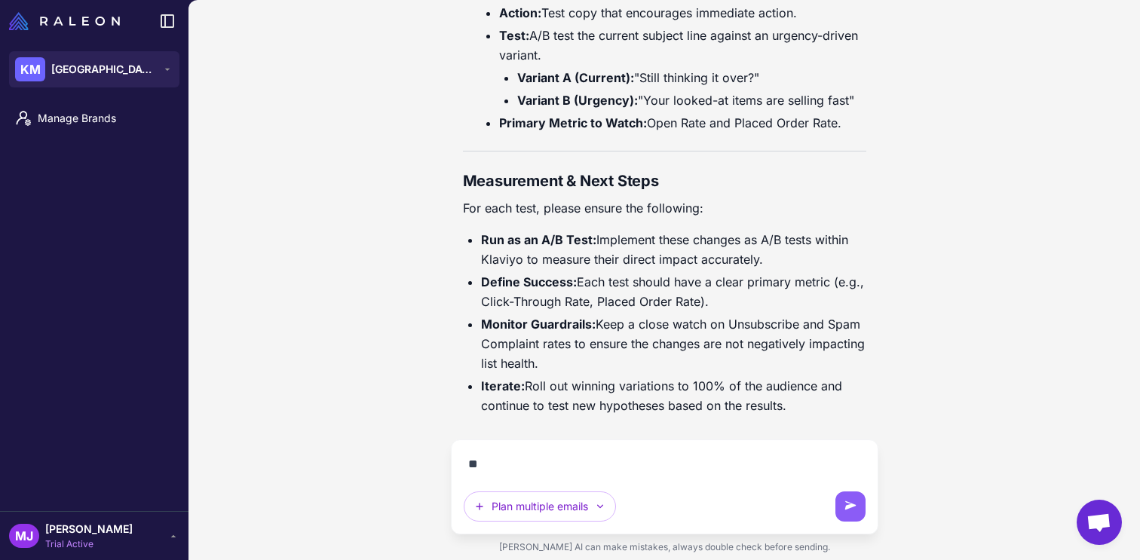
type textarea "*"
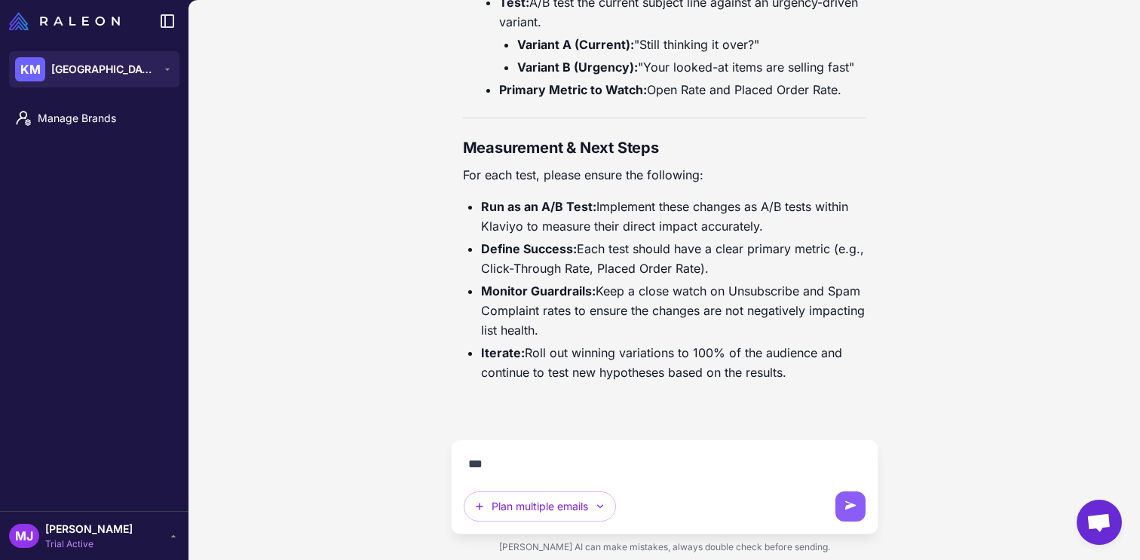
scroll to position [7428, 0]
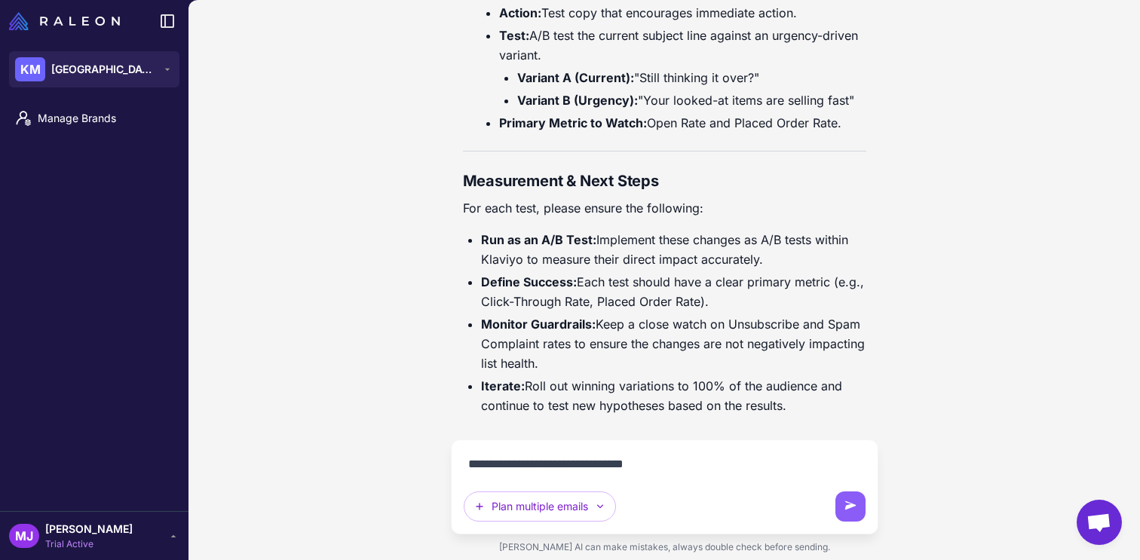
type textarea "**********"
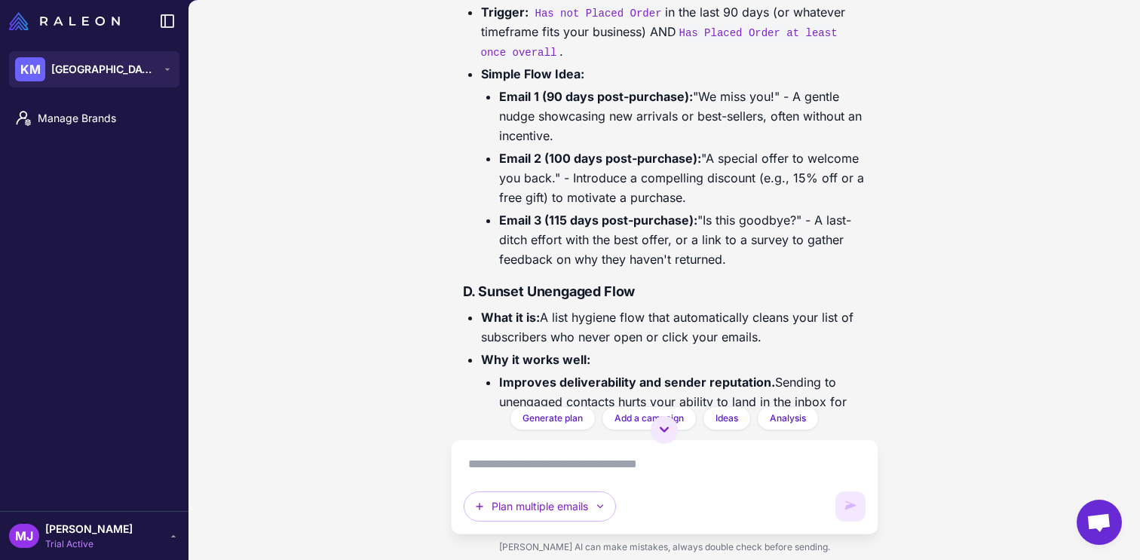
scroll to position [9265, 0]
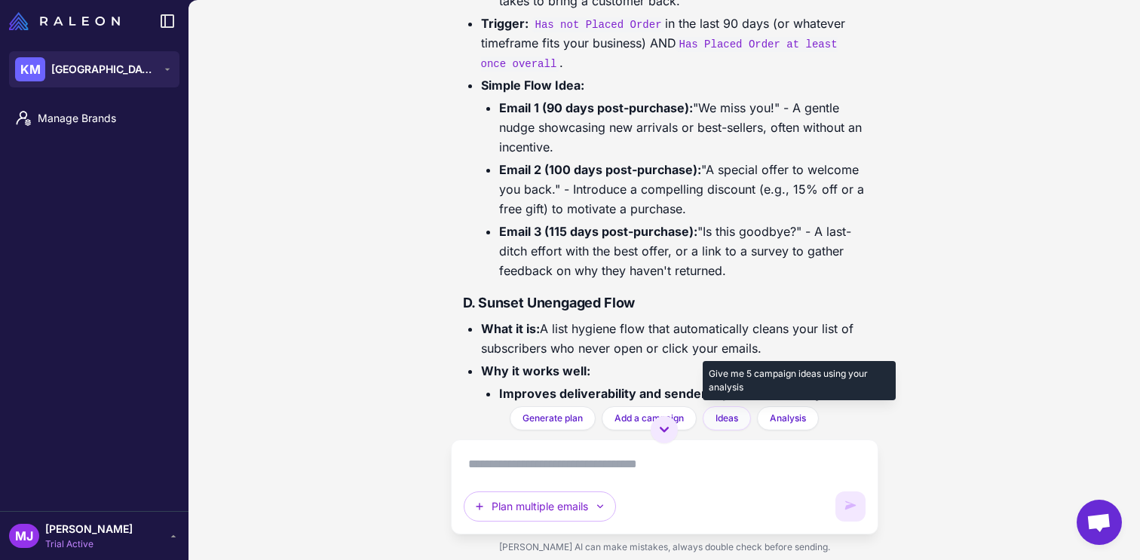
click at [730, 421] on span "Ideas" at bounding box center [727, 419] width 23 height 14
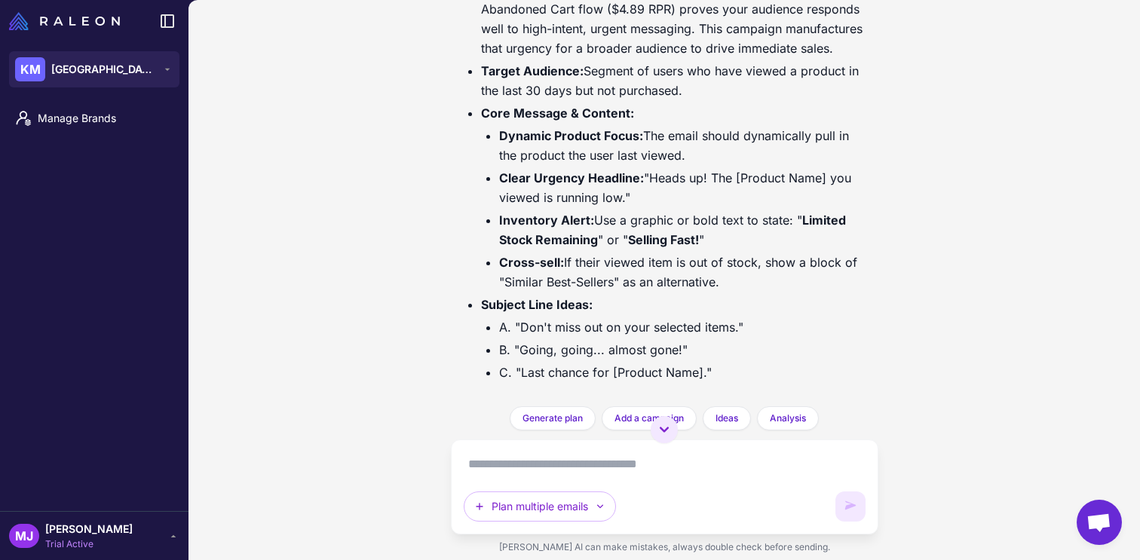
scroll to position [12653, 0]
click at [627, 477] on div "Plan multiple emails" at bounding box center [665, 486] width 402 height 69
click at [643, 465] on textarea at bounding box center [665, 464] width 402 height 24
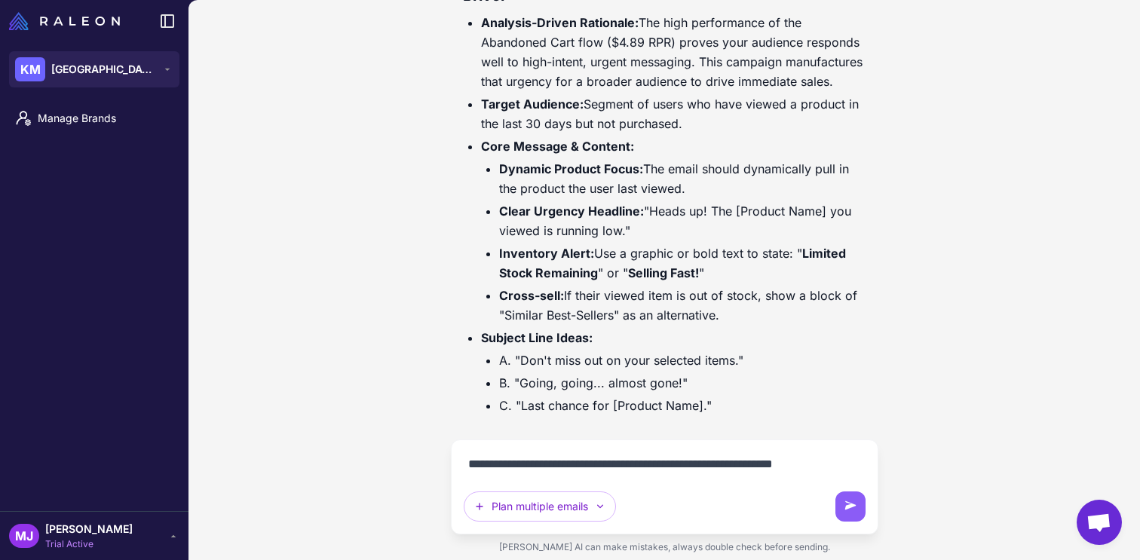
scroll to position [12638, 0]
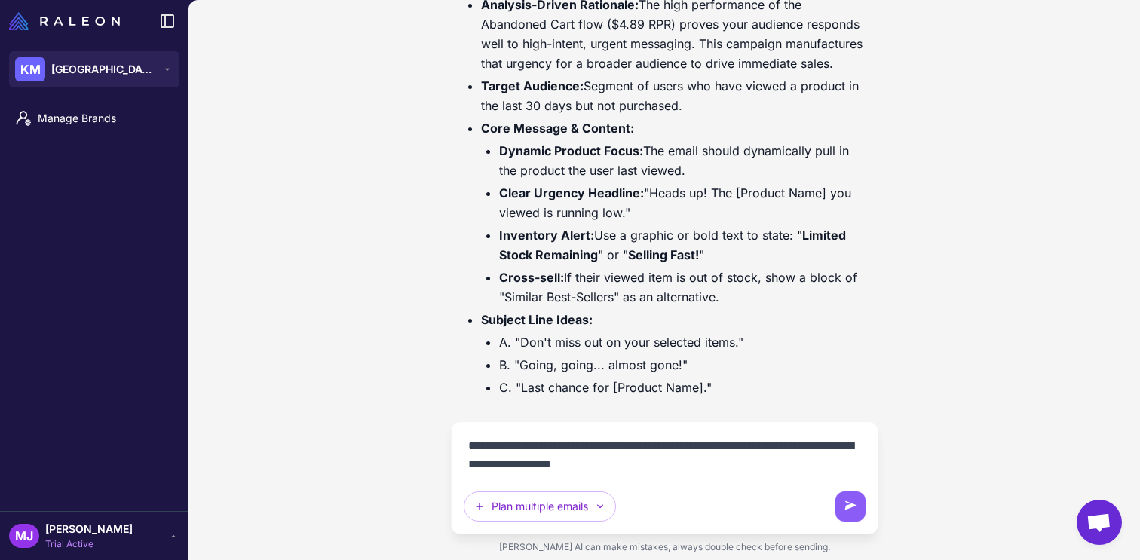
type textarea "**********"
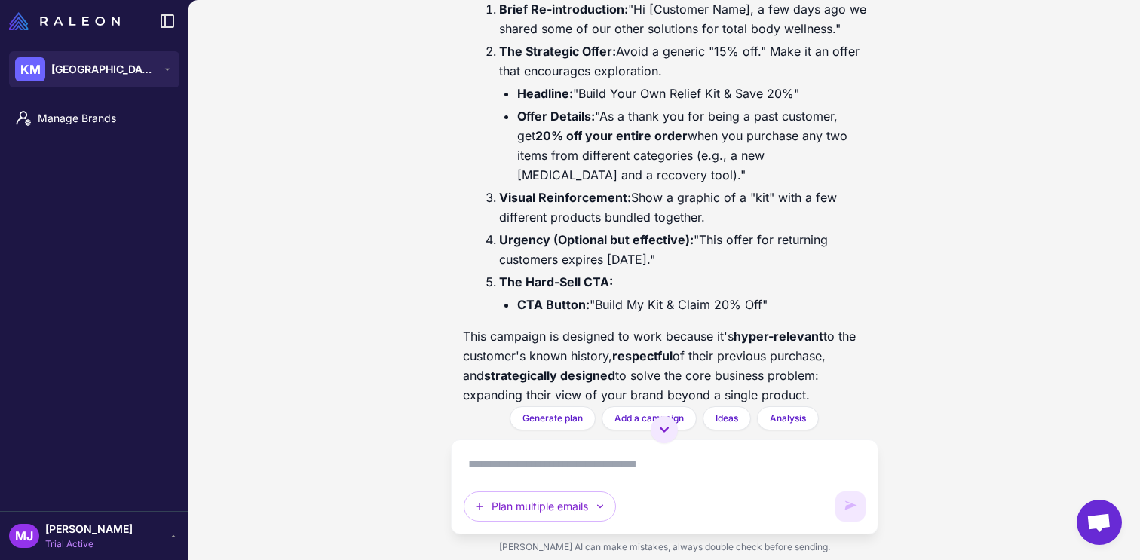
scroll to position [15032, 0]
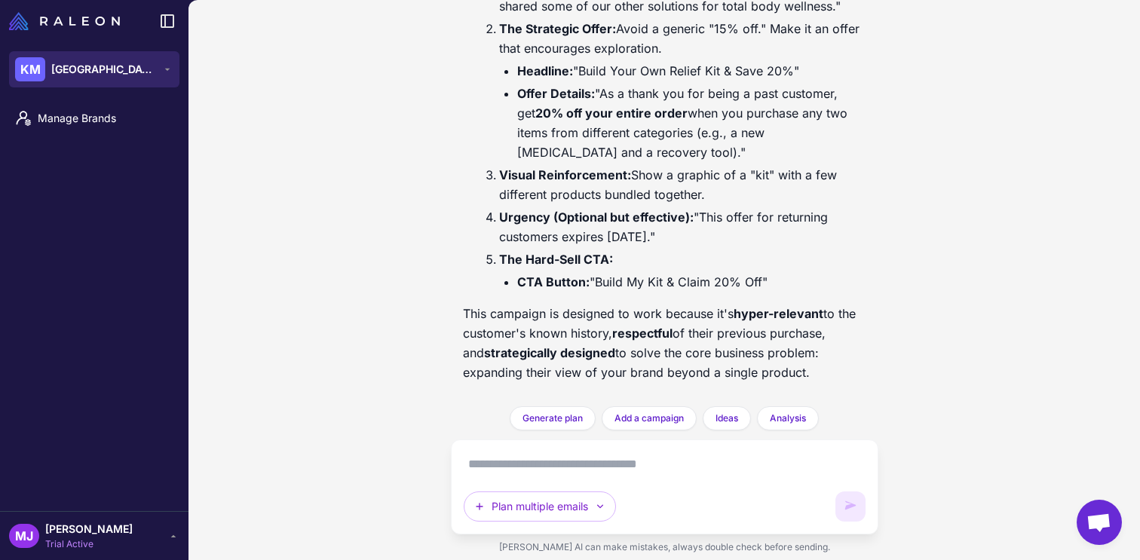
click at [135, 78] on div "KM Kensington Media House" at bounding box center [86, 69] width 142 height 24
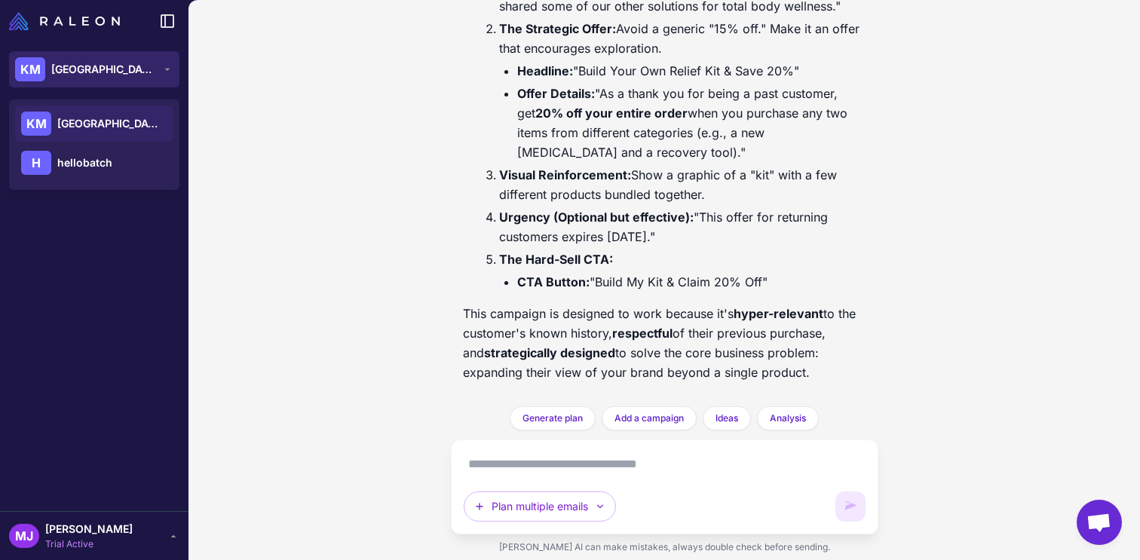
click at [135, 78] on div "KM Kensington Media House" at bounding box center [86, 69] width 142 height 24
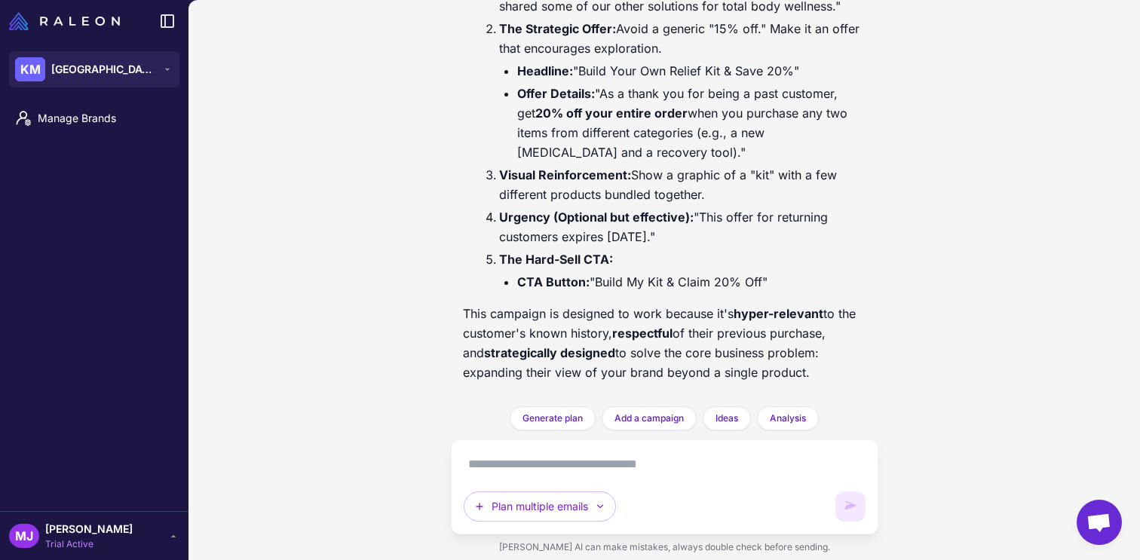
click at [126, 526] on div "MJ Mark Joyce Trial Active" at bounding box center [94, 536] width 170 height 30
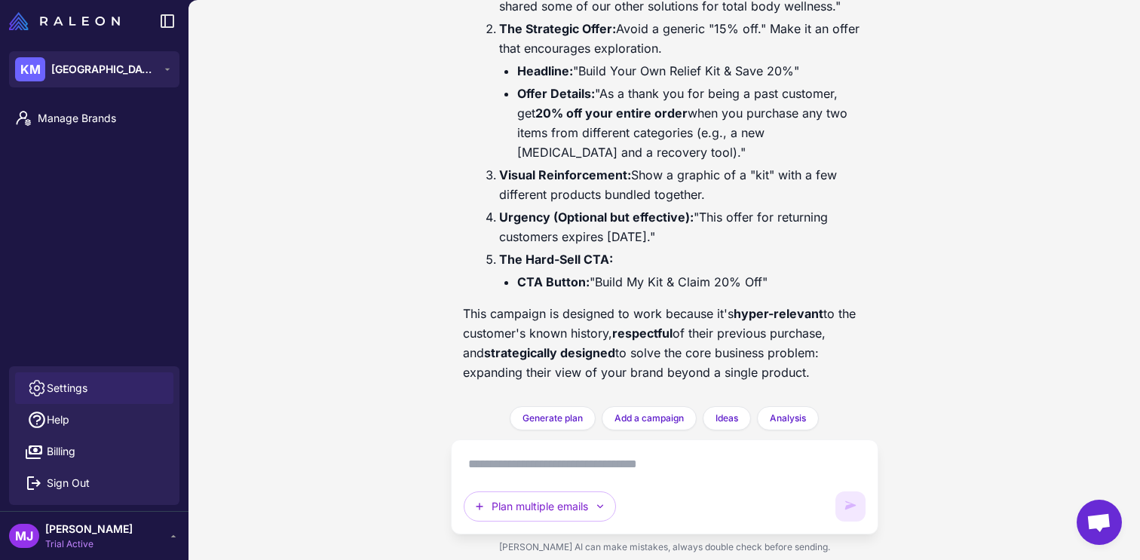
click at [92, 400] on link "Settings" at bounding box center [94, 389] width 158 height 32
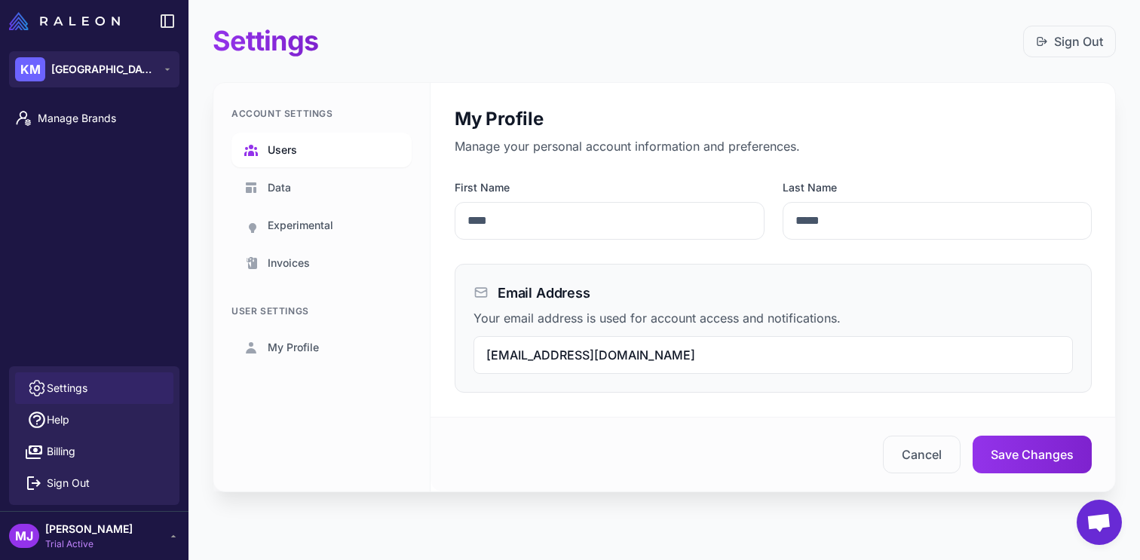
click at [331, 146] on link "Users" at bounding box center [322, 150] width 180 height 35
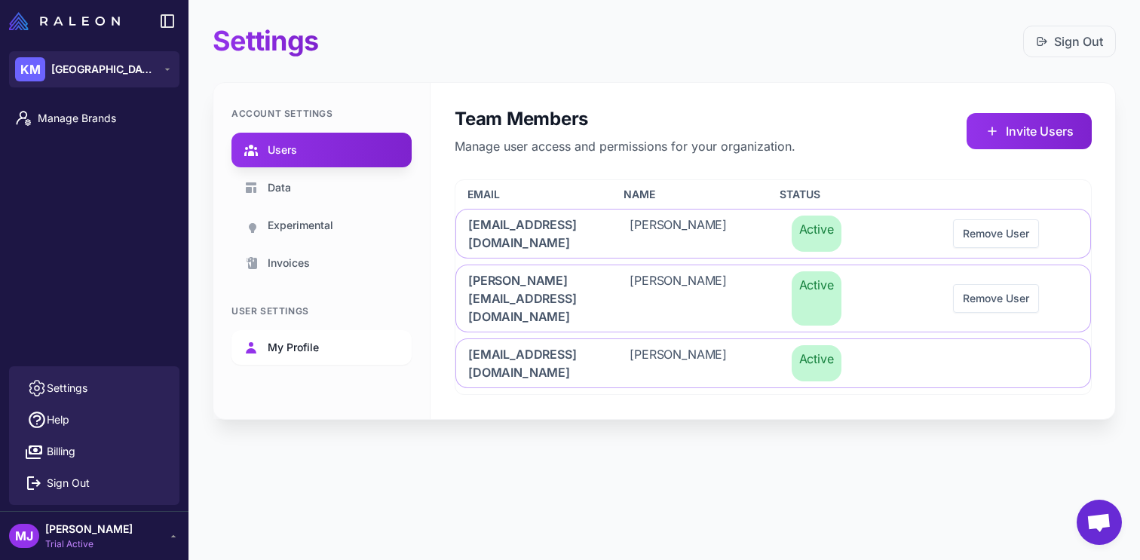
click at [336, 342] on link "My Profile" at bounding box center [322, 347] width 180 height 35
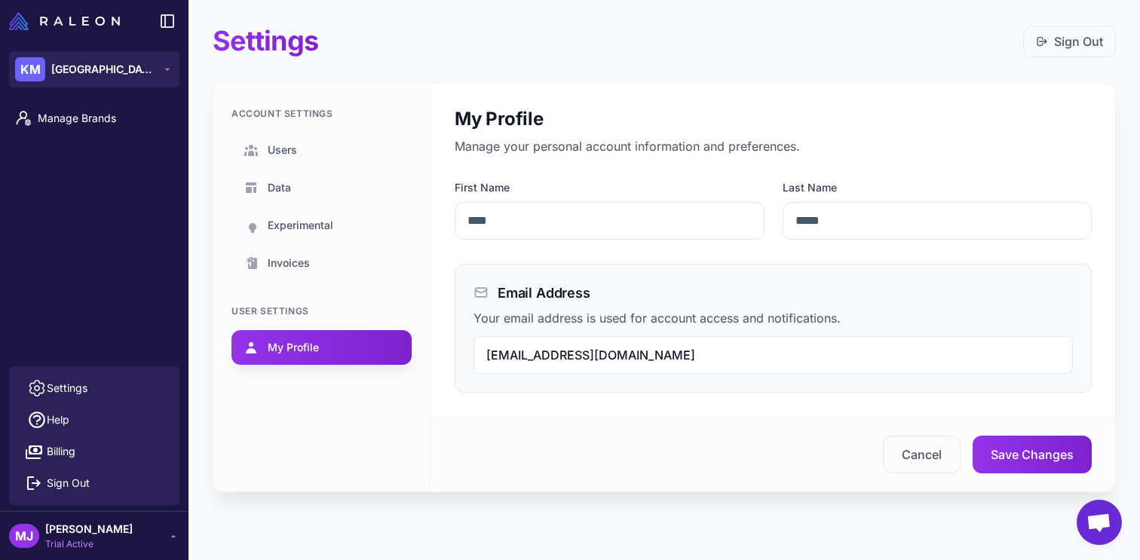
click at [344, 300] on div "Account Settings Users Data Experimental Invoices User Settings My Profile" at bounding box center [321, 287] width 217 height 409
click at [351, 271] on link "Invoices" at bounding box center [322, 263] width 180 height 35
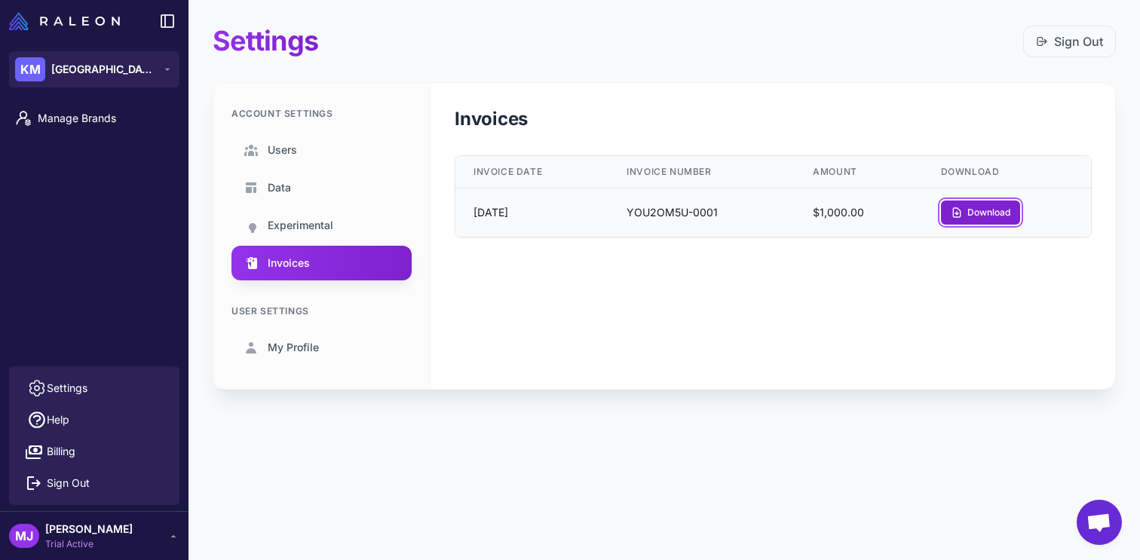
click at [998, 210] on button "Download" at bounding box center [980, 213] width 79 height 24
click at [148, 57] on div "KM Kensington Media House" at bounding box center [86, 69] width 142 height 24
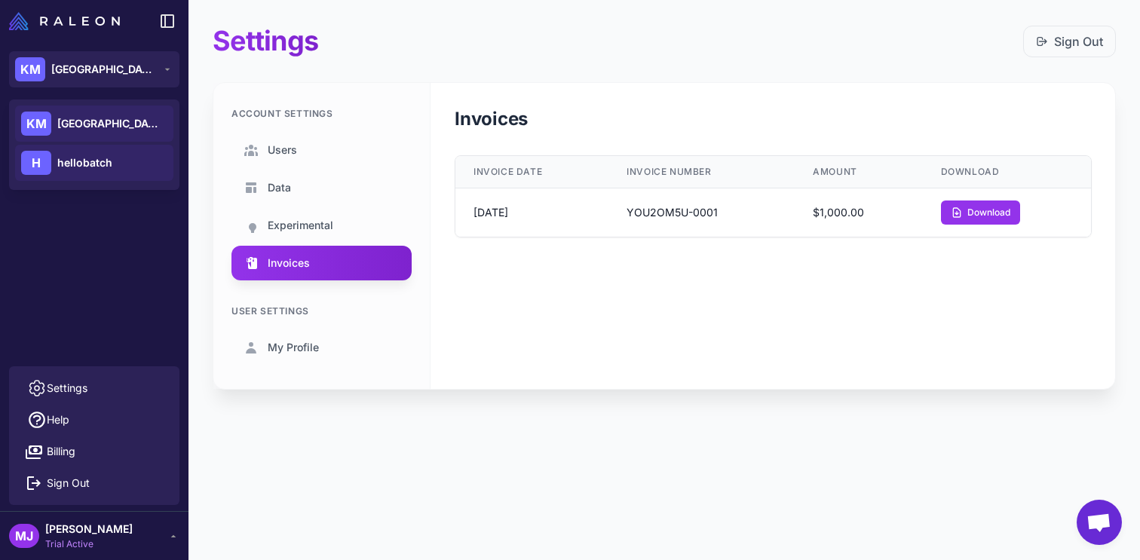
click at [119, 162] on div "H hellobatch" at bounding box center [94, 163] width 158 height 36
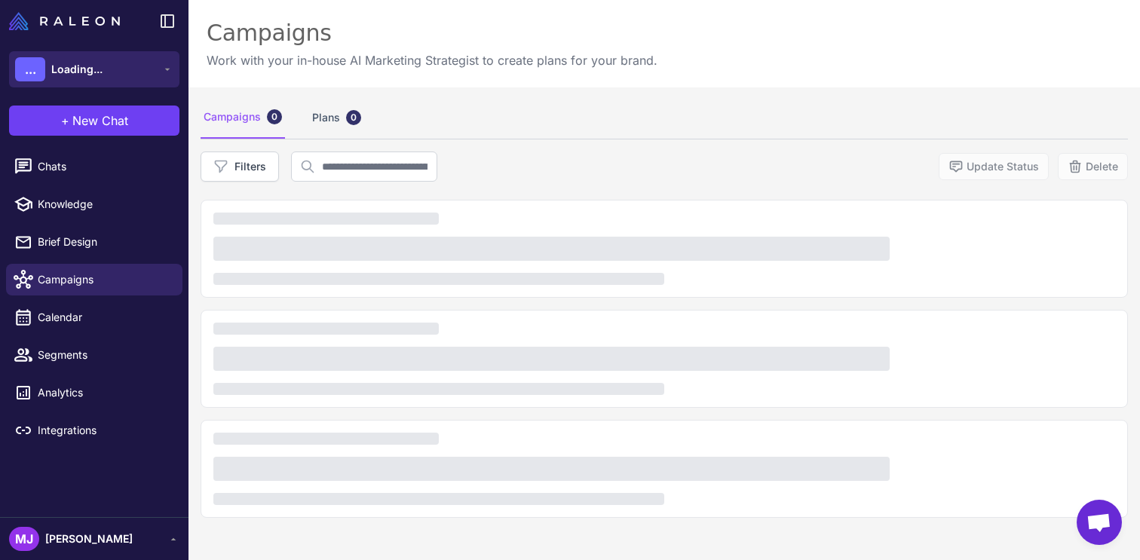
click at [141, 70] on button "... Loading..." at bounding box center [94, 69] width 170 height 36
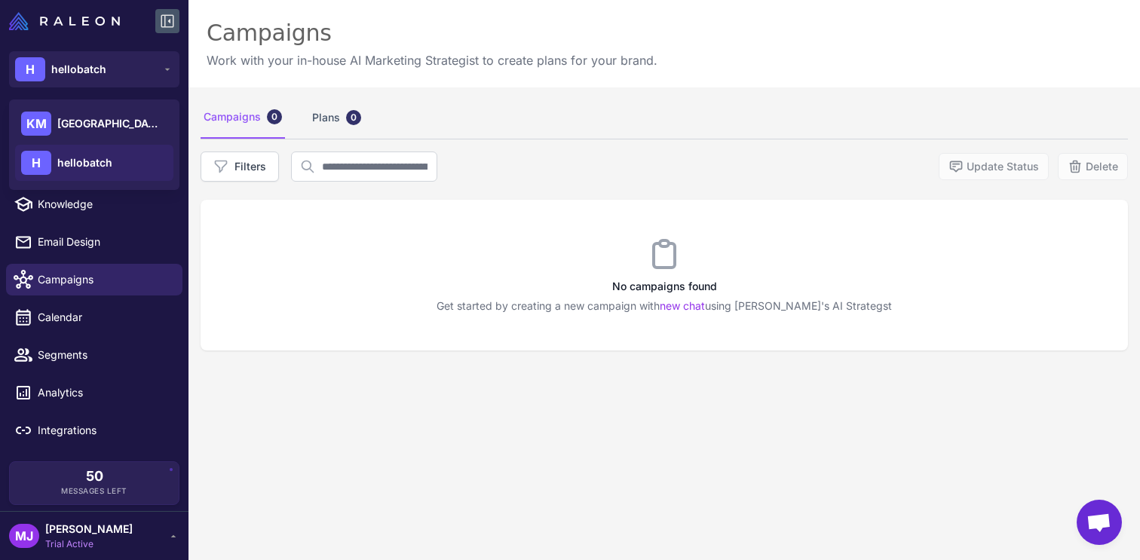
click at [166, 26] on icon at bounding box center [167, 21] width 13 height 13
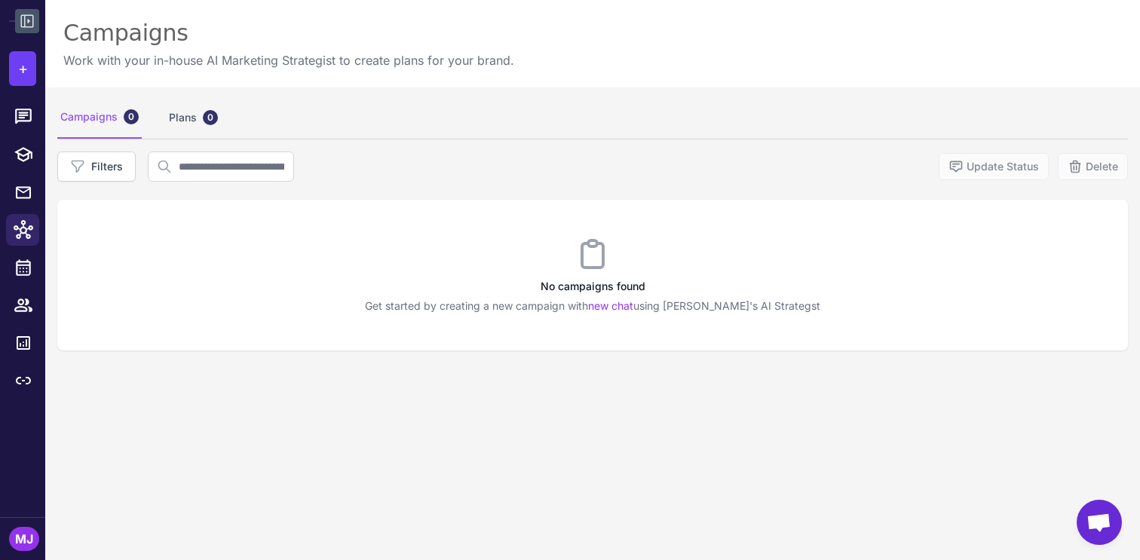
click at [34, 19] on icon at bounding box center [27, 21] width 18 height 18
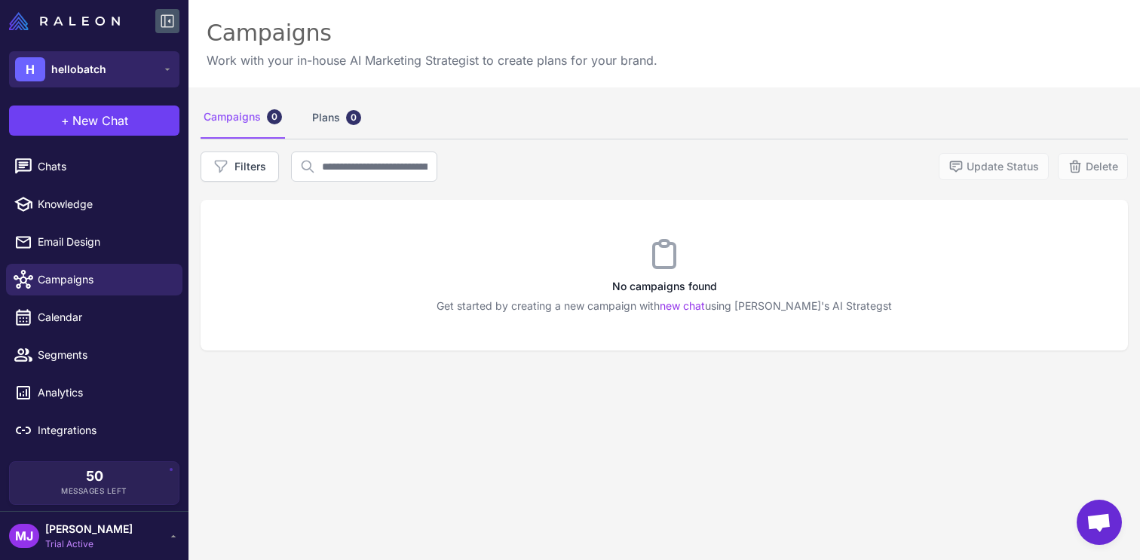
click at [159, 68] on button "H hellobatch" at bounding box center [94, 69] width 170 height 36
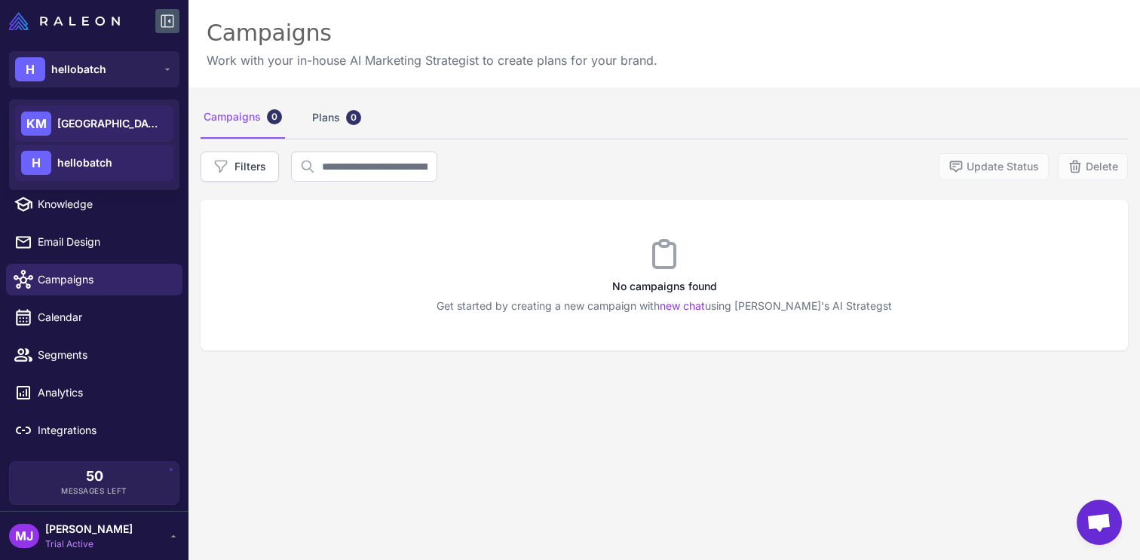
click at [124, 123] on span "[GEOGRAPHIC_DATA]" at bounding box center [110, 123] width 106 height 17
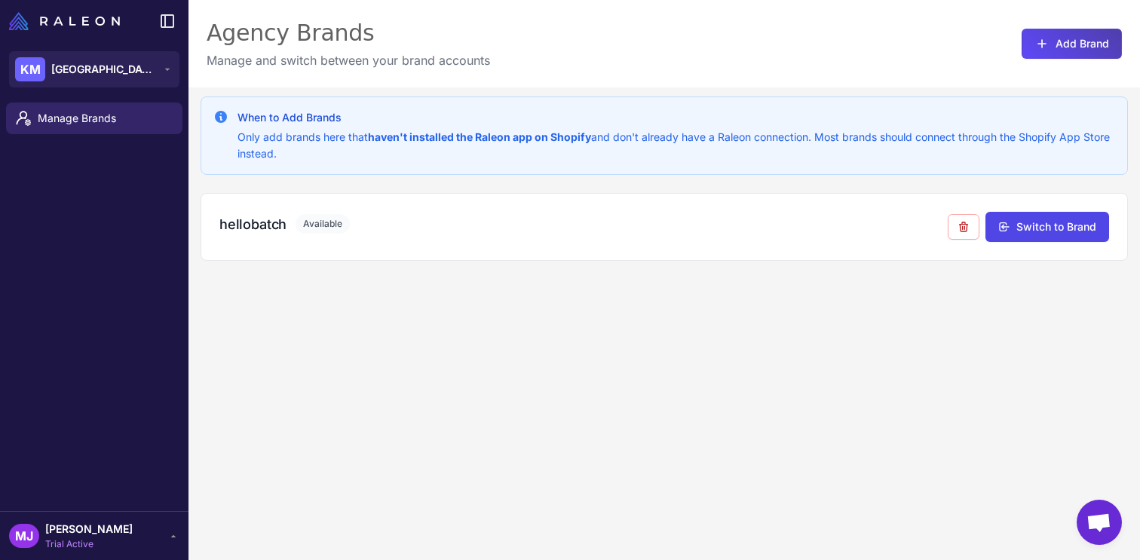
click at [875, 353] on div "When to Add Brands Only add brands here that haven't installed the Raleon app o…" at bounding box center [665, 367] width 952 height 560
click at [1037, 50] on icon at bounding box center [1042, 43] width 15 height 15
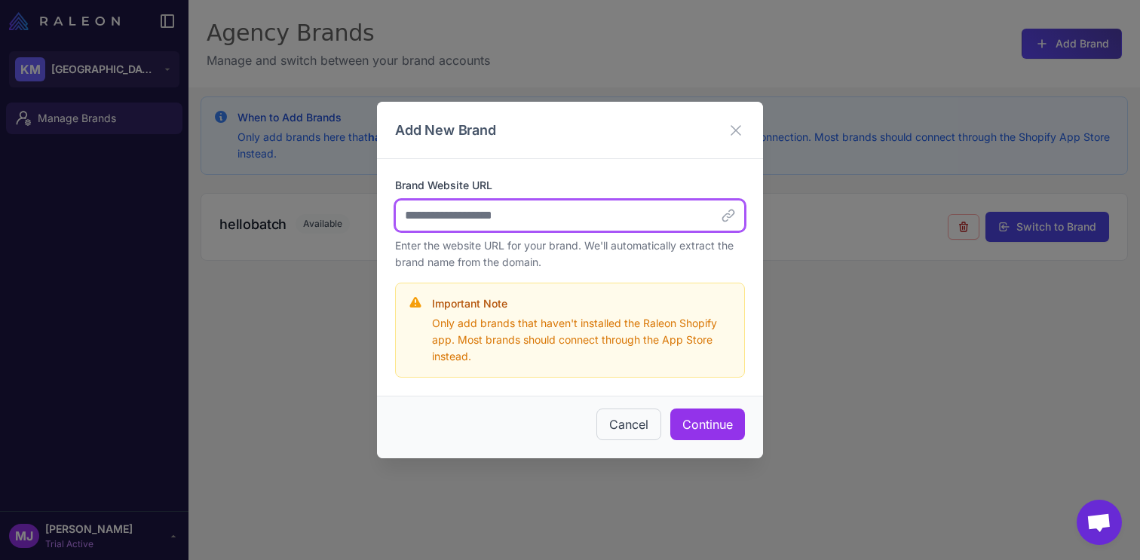
click at [548, 212] on input "Brand Website URL" at bounding box center [570, 216] width 350 height 32
paste input "**********"
type input "**********"
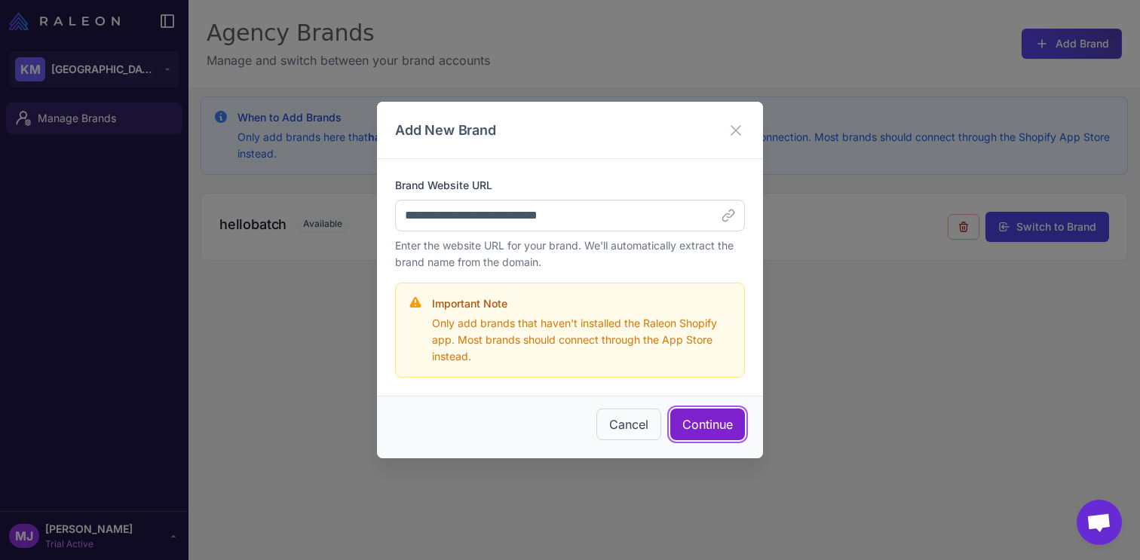
click at [698, 430] on button "Continue" at bounding box center [707, 425] width 75 height 32
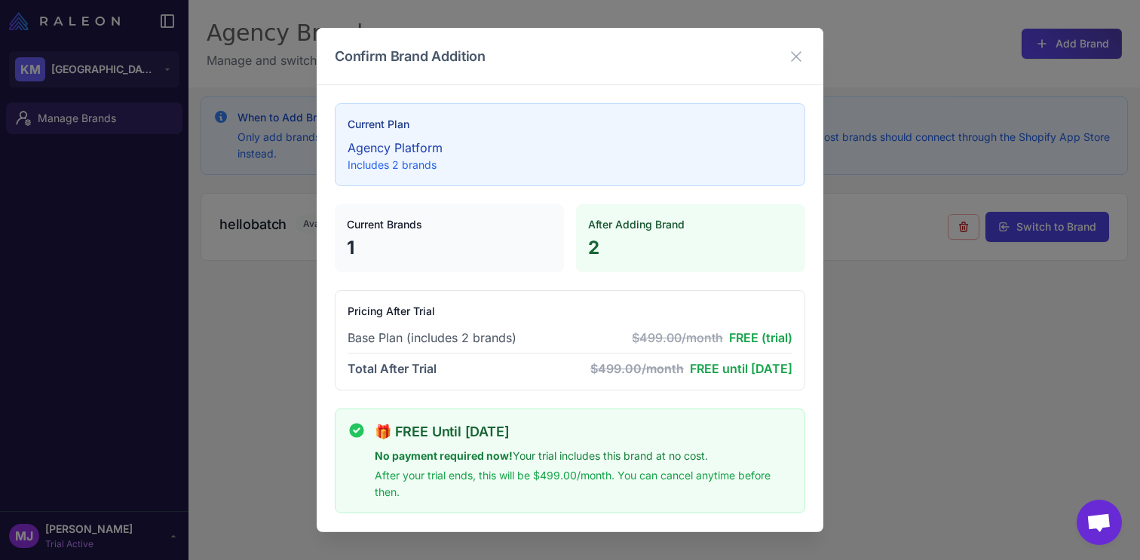
scroll to position [62, 0]
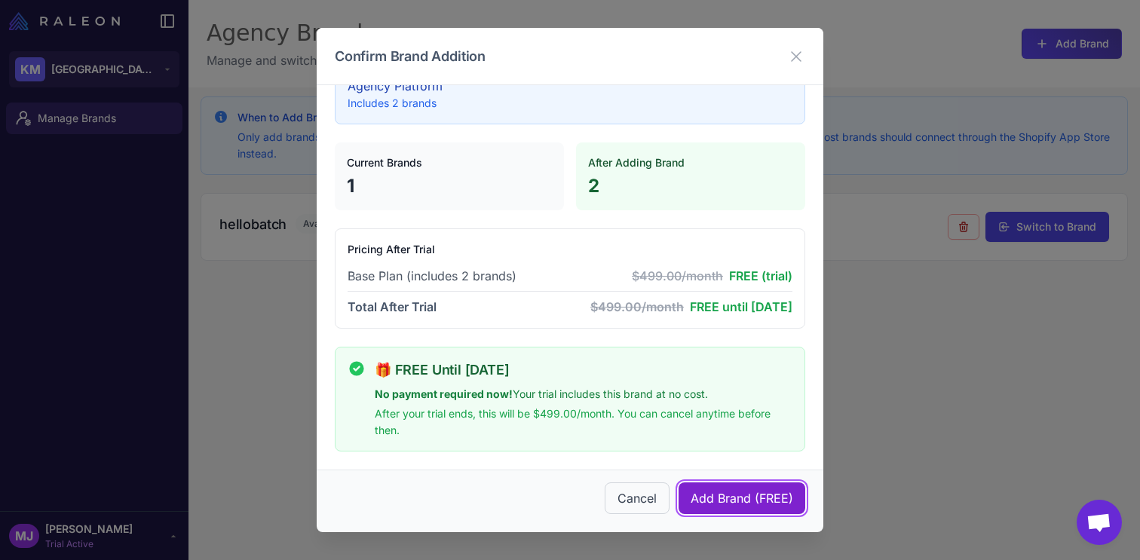
click at [716, 497] on span "Add Brand (FREE)" at bounding box center [742, 498] width 103 height 18
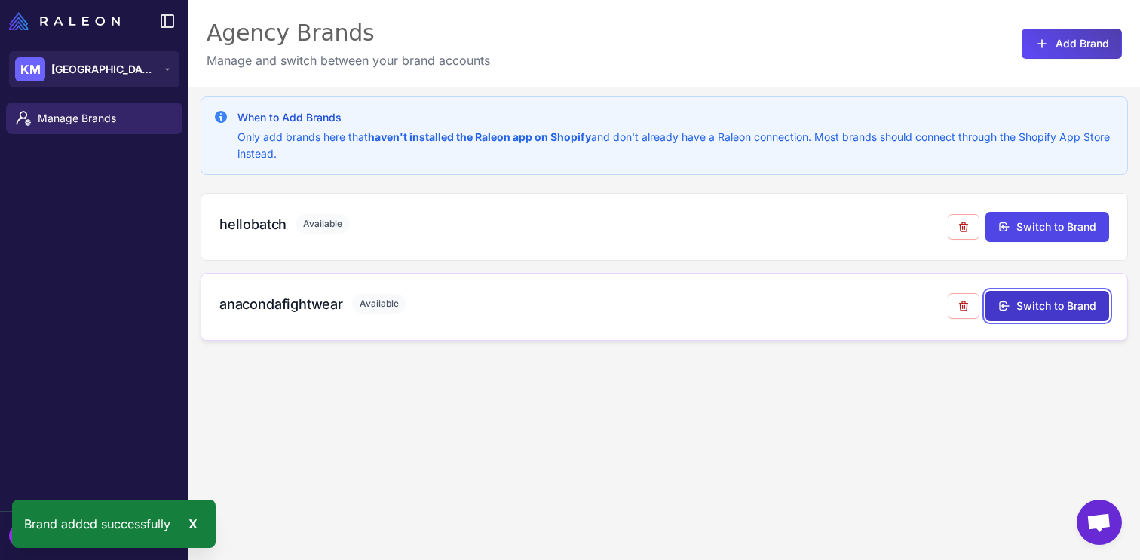
click at [1022, 310] on button "Switch to Brand" at bounding box center [1048, 306] width 124 height 30
